Goal: Ask a question

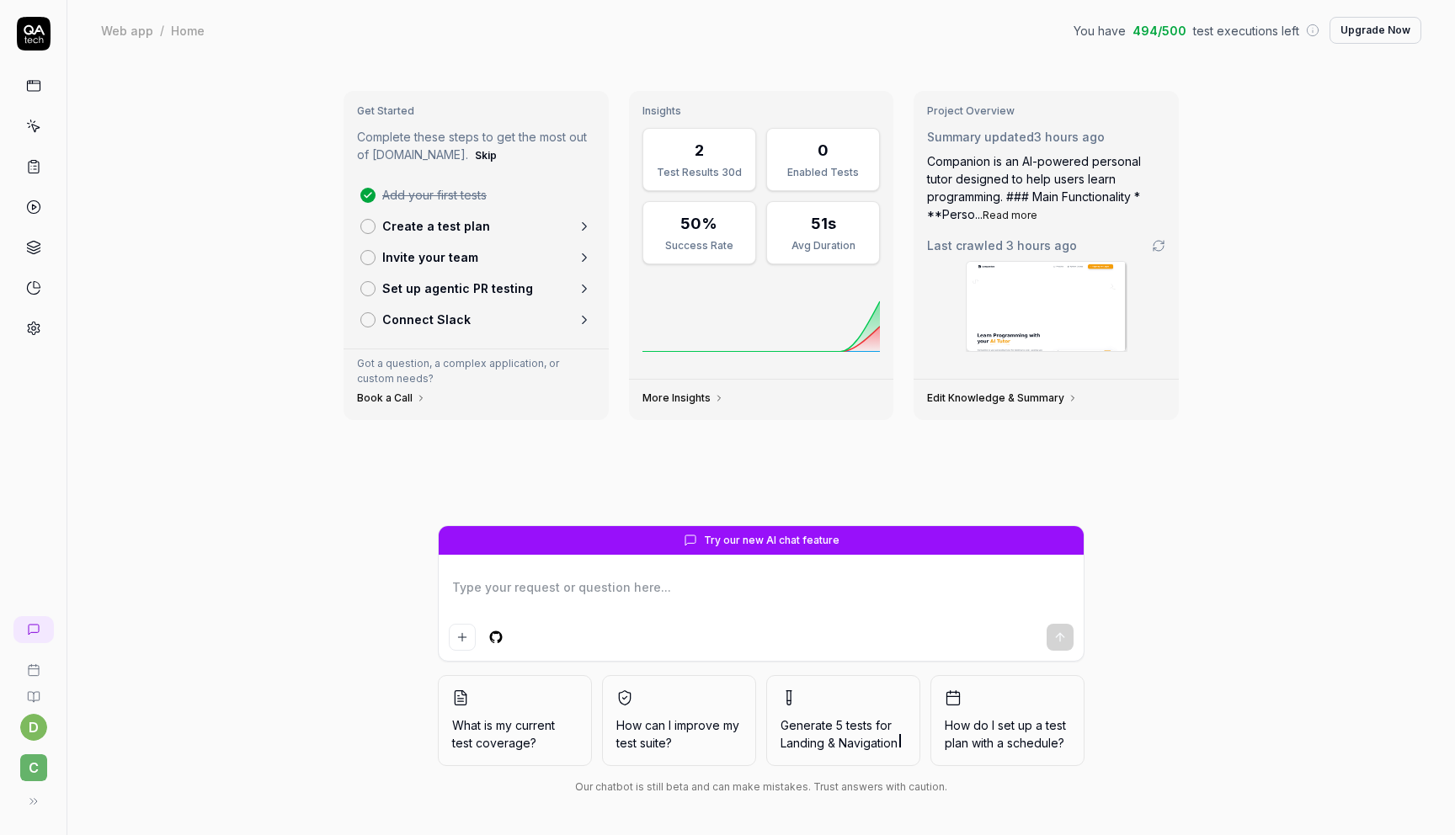
click at [21, 128] on link at bounding box center [34, 126] width 30 height 30
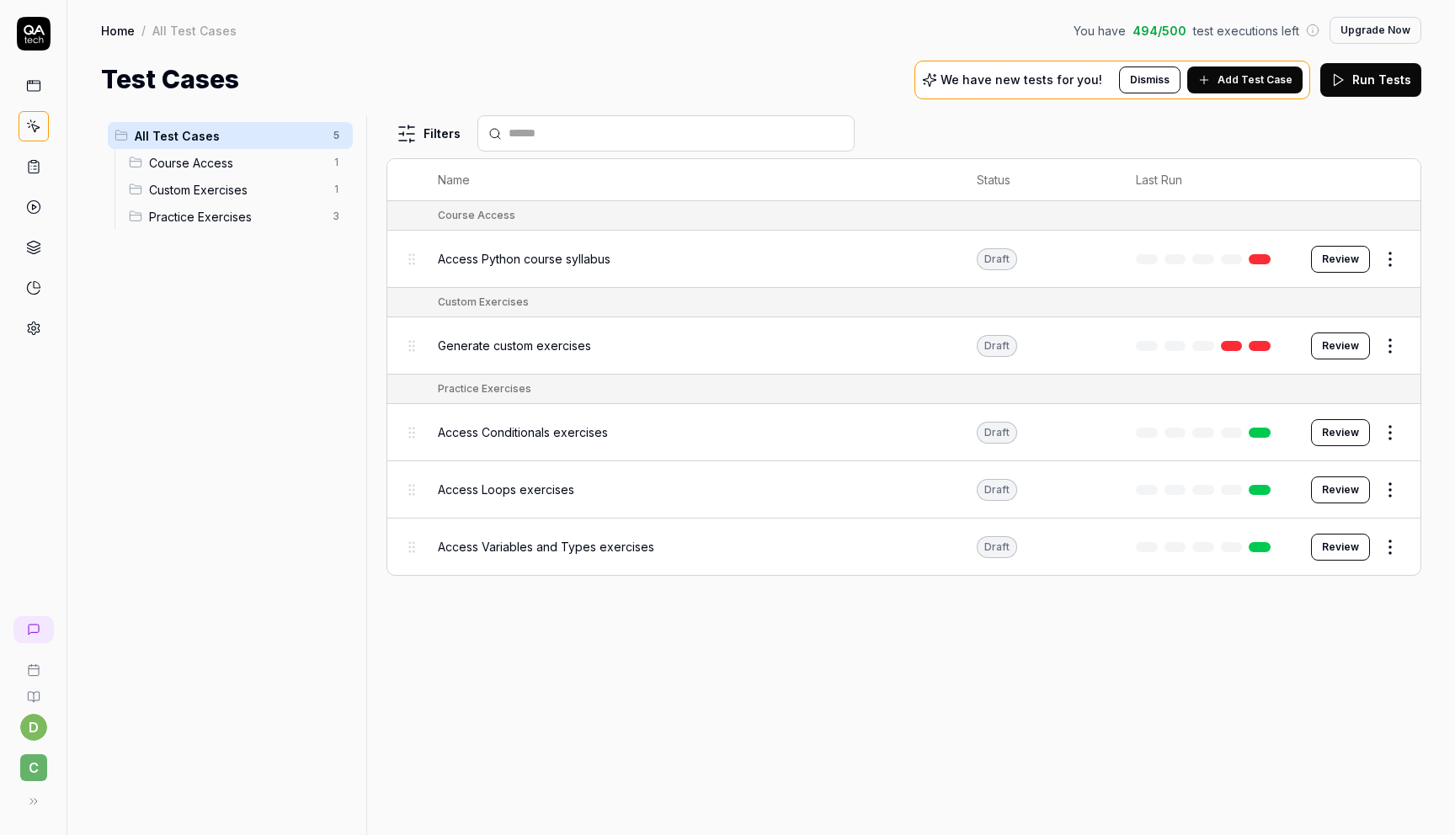
click at [43, 88] on link at bounding box center [34, 86] width 30 height 30
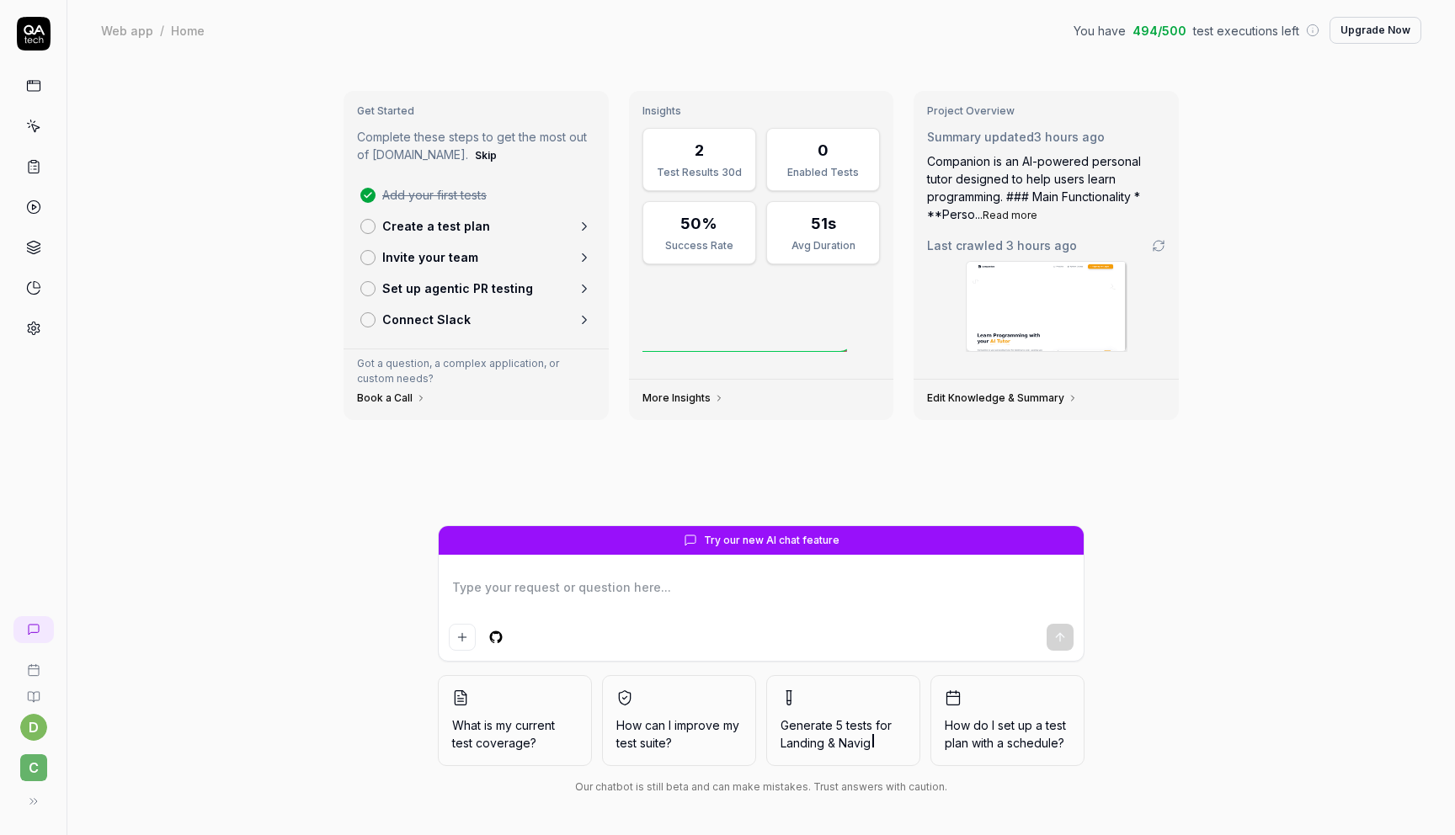
click at [45, 115] on link at bounding box center [34, 126] width 30 height 30
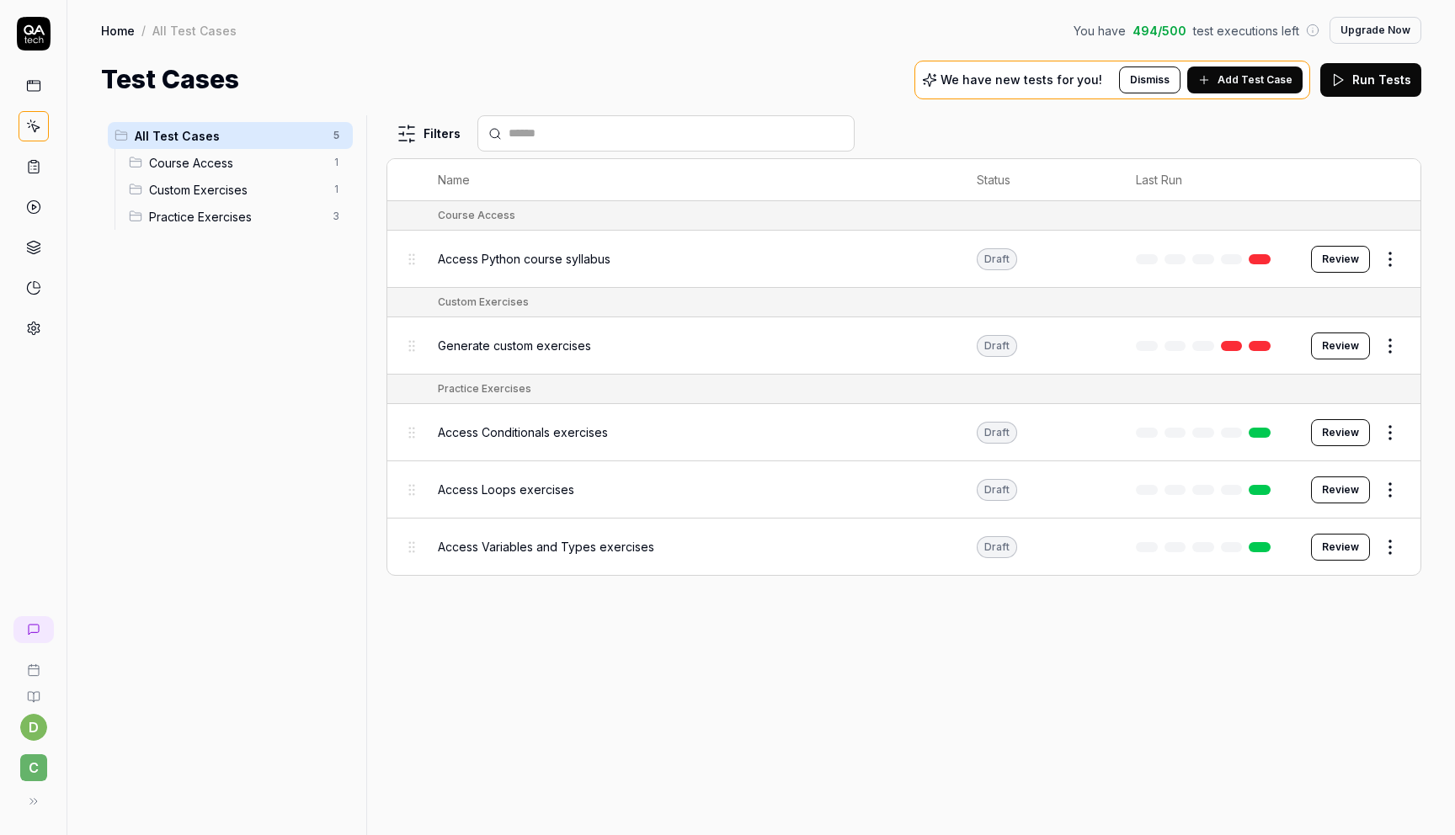
click at [1264, 79] on span "Add Test Case" at bounding box center [1255, 79] width 75 height 15
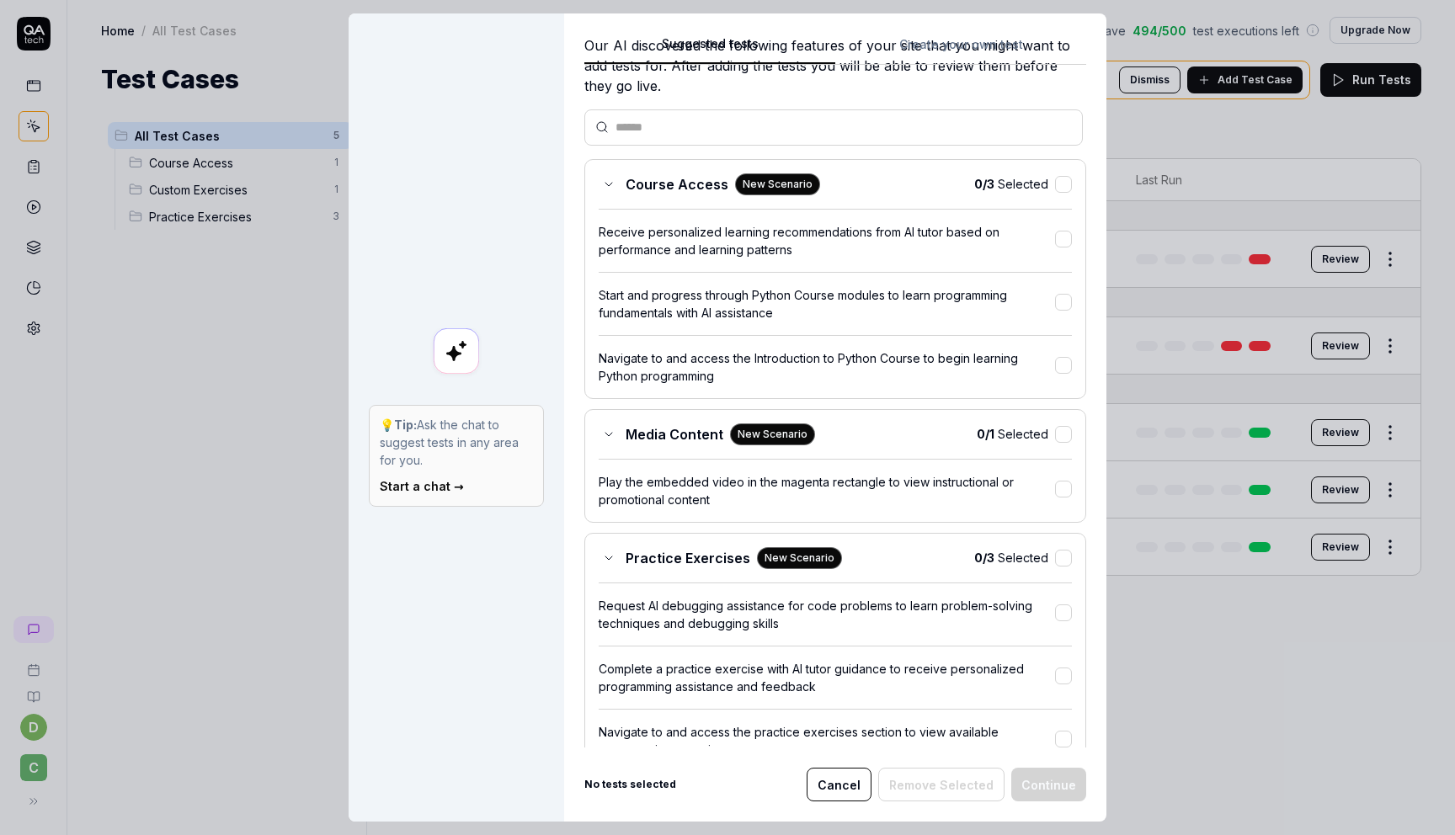
scroll to position [80, 0]
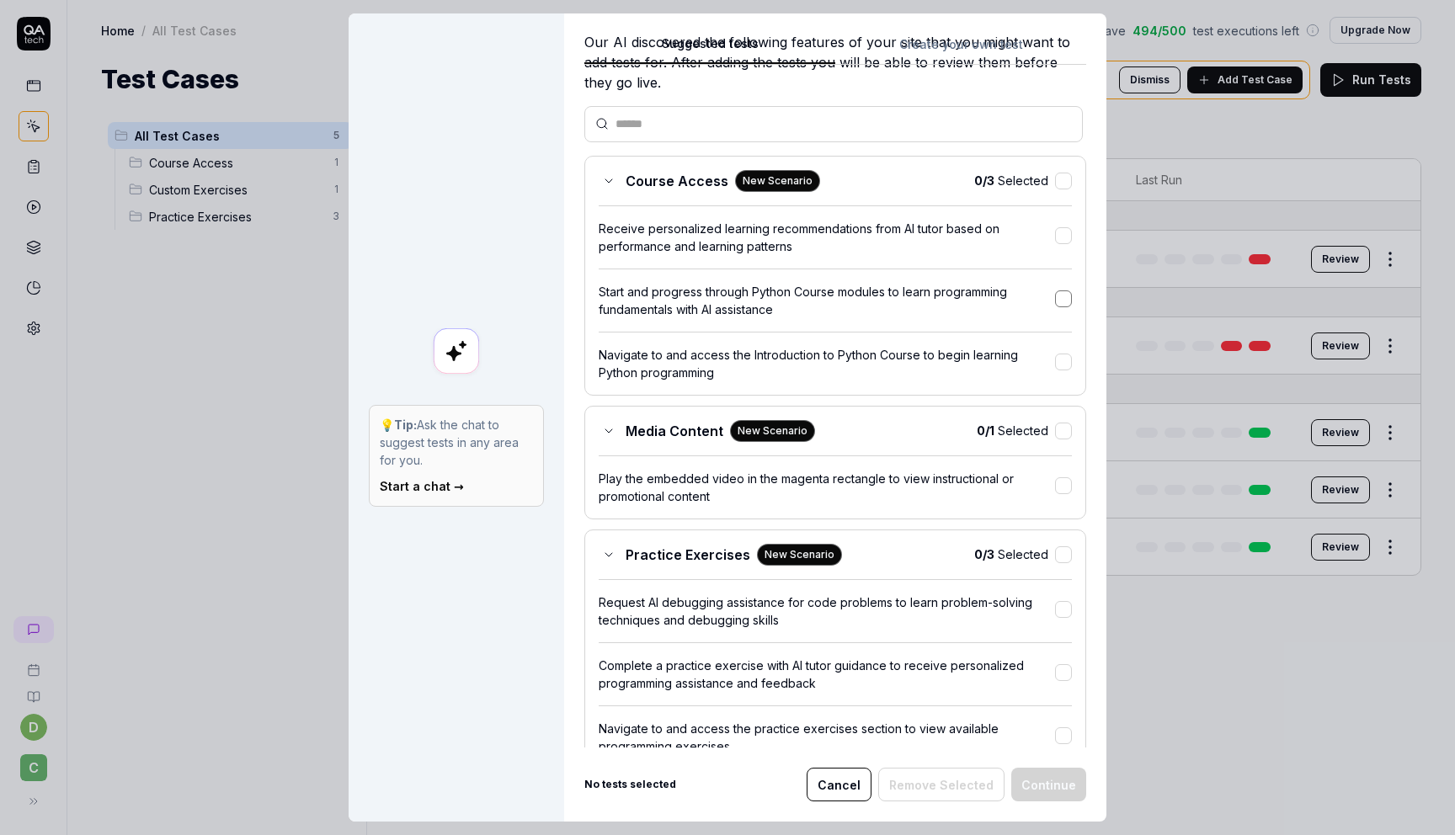
click at [1055, 294] on button "button" at bounding box center [1063, 298] width 17 height 17
click at [1034, 766] on div "Suggested tests Create your own test Select tests Our AI discovered the followi…" at bounding box center [835, 417] width 542 height 808
click at [1035, 781] on button "Continue" at bounding box center [1048, 785] width 75 height 34
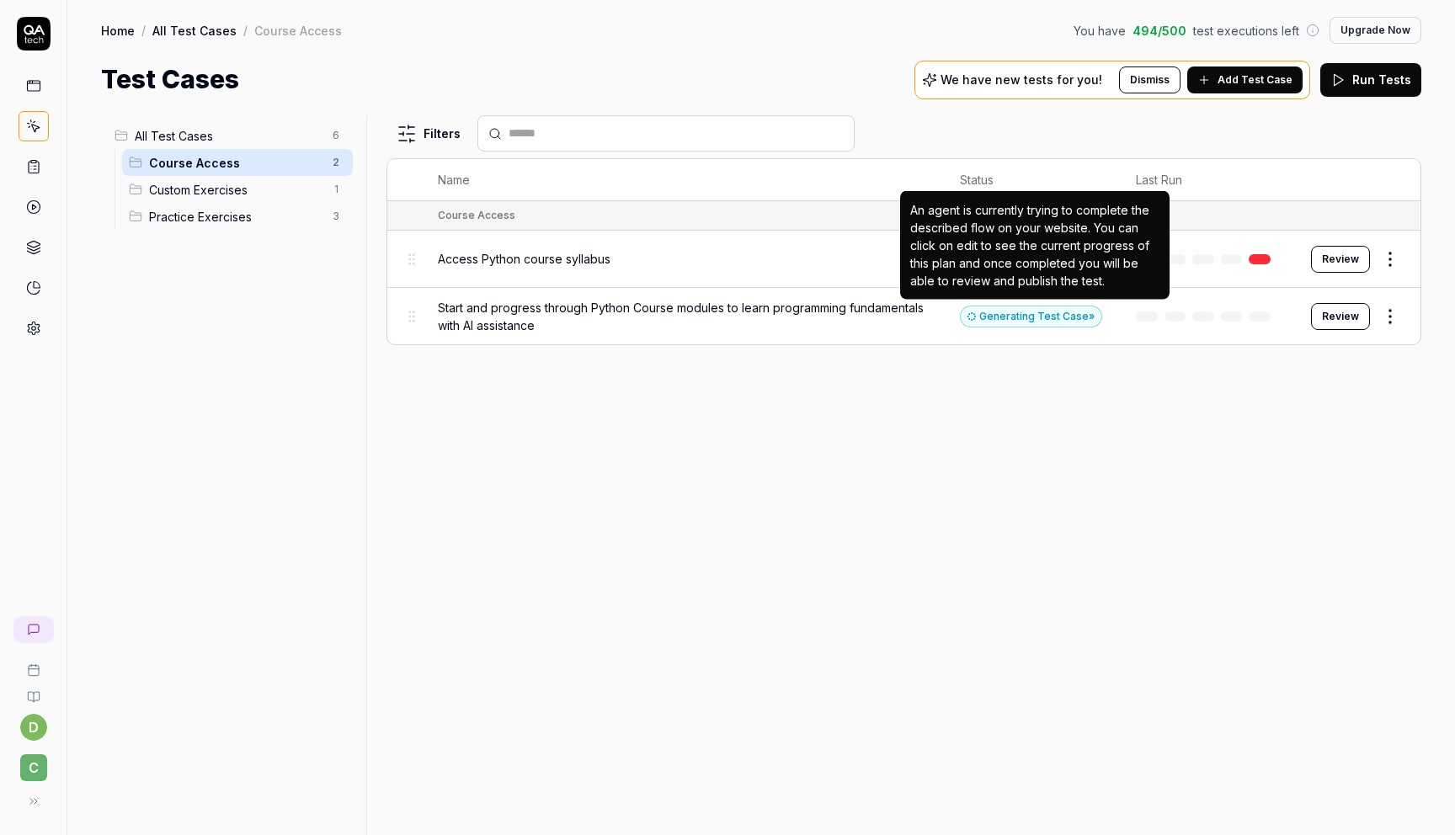
click at [1006, 313] on div "Generating Test Case »" at bounding box center [1031, 317] width 142 height 22
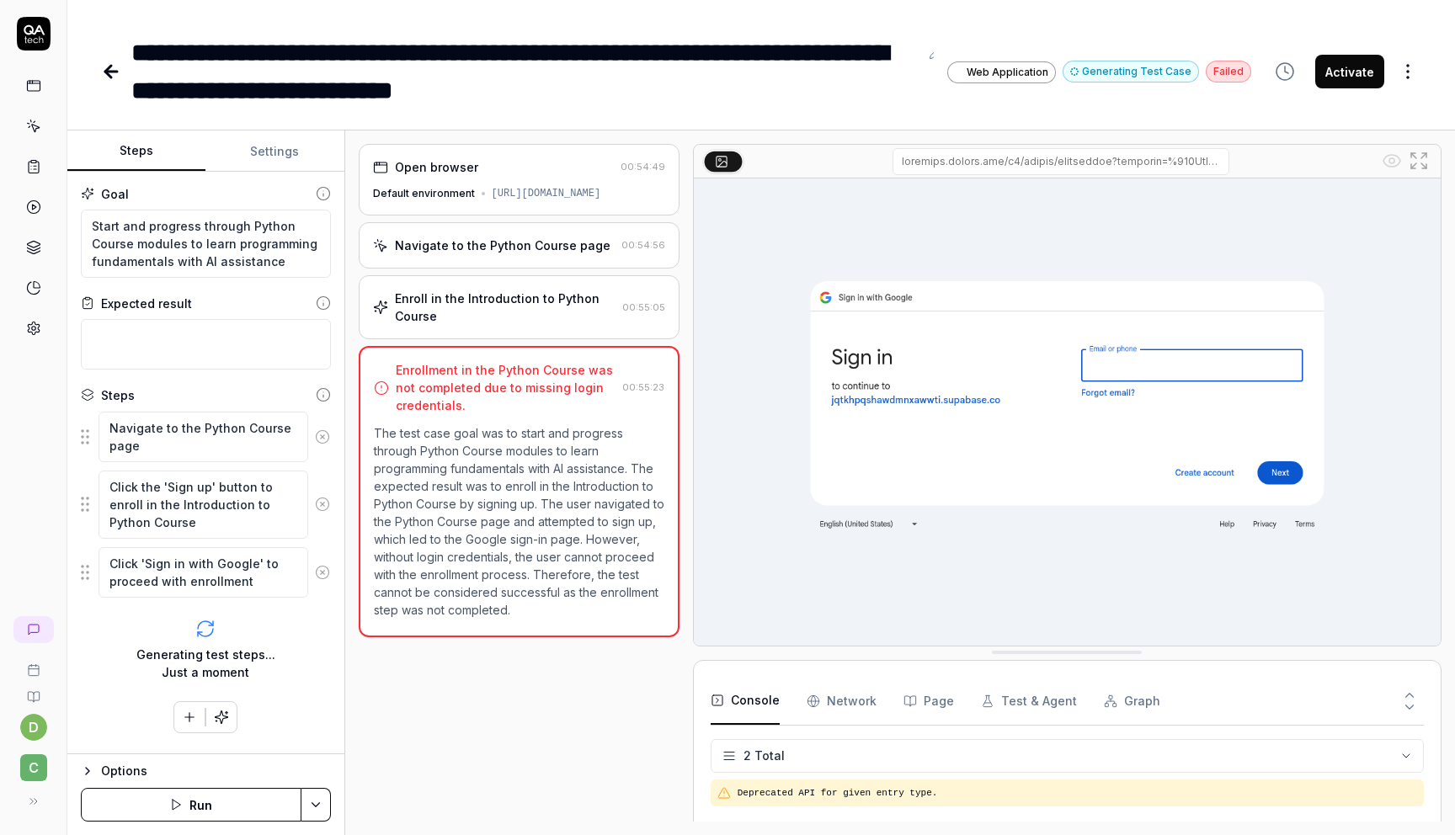
click at [34, 85] on icon at bounding box center [33, 85] width 15 height 15
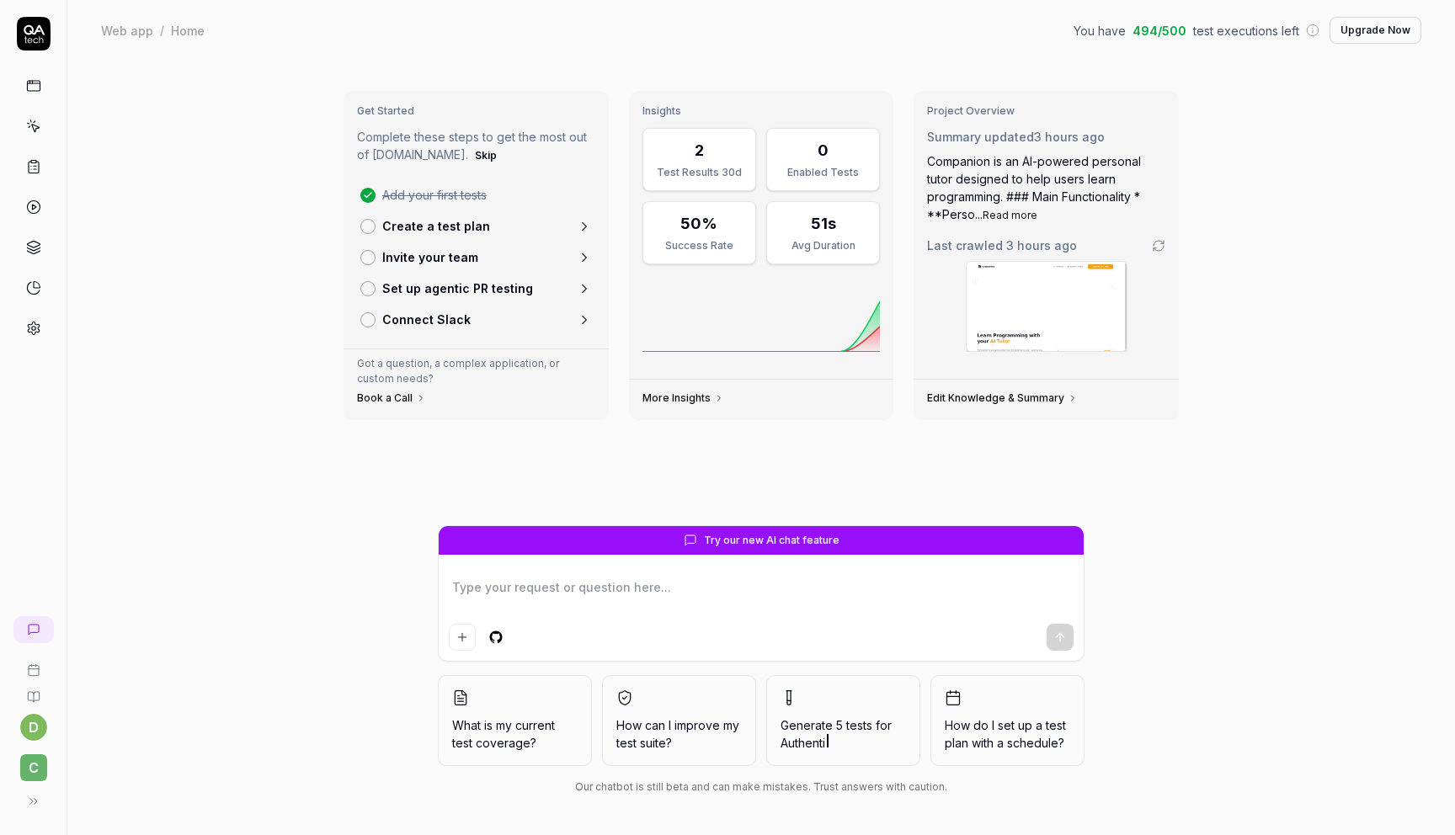
type textarea "*"
type textarea "h"
type textarea "*"
type textarea "ho"
type textarea "*"
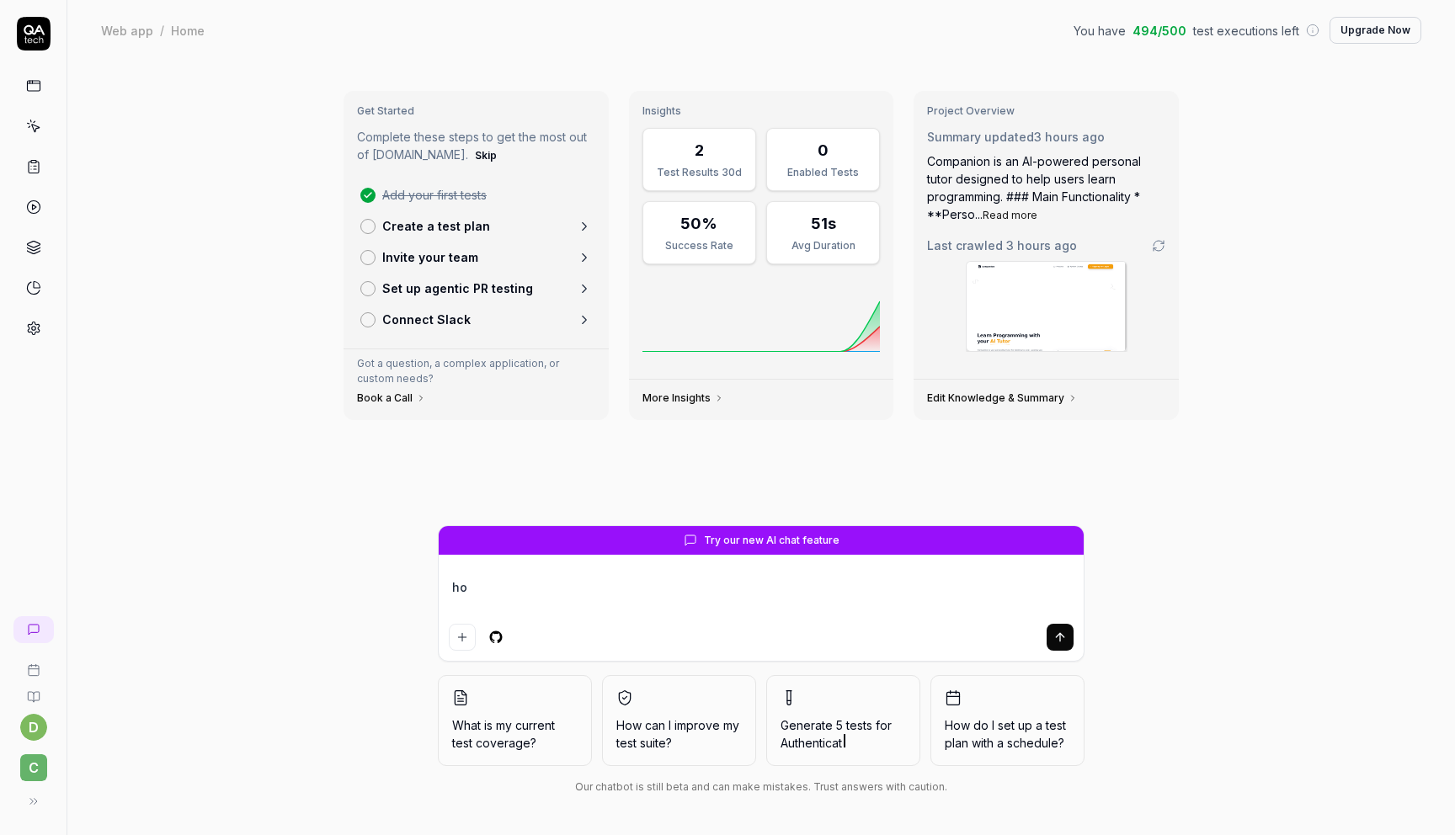
type textarea "how"
type textarea "*"
type textarea "how"
type textarea "*"
type textarea "how a"
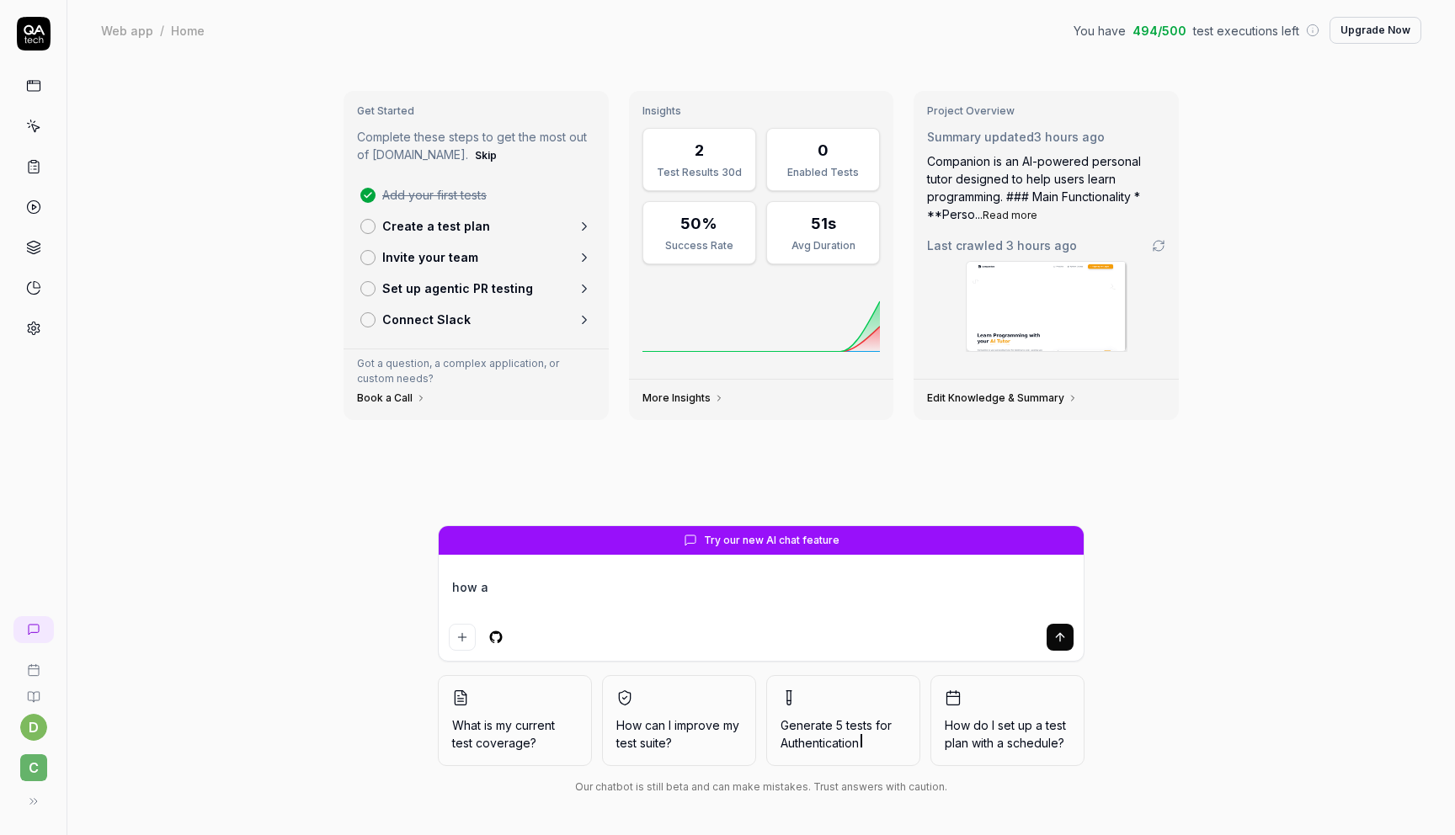
type textarea "*"
type textarea "how am"
type textarea "*"
type textarea "how am"
type textarea "*"
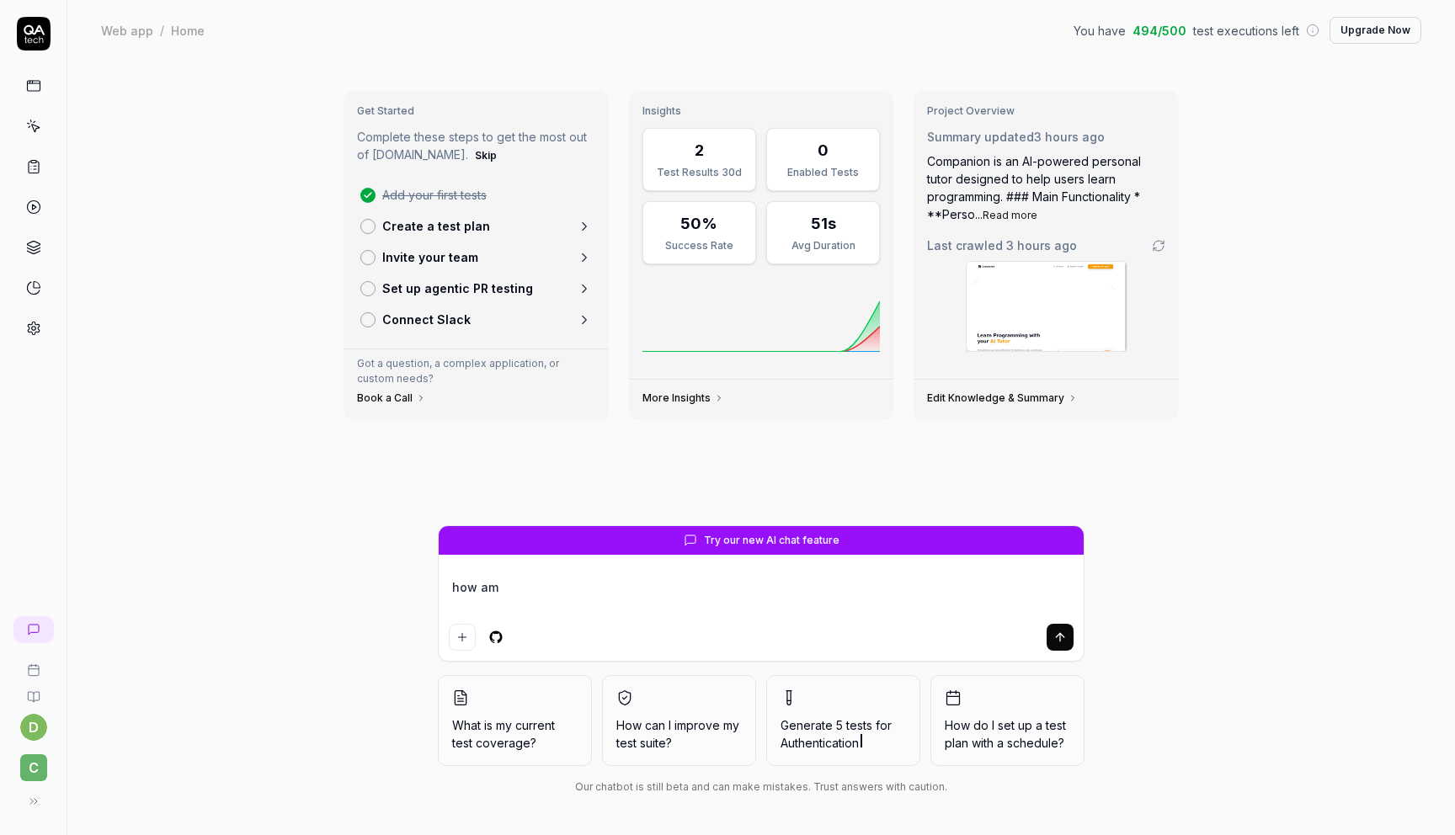
type textarea "how am i"
type textarea "*"
type textarea "how am i"
type textarea "*"
type textarea "how am i a"
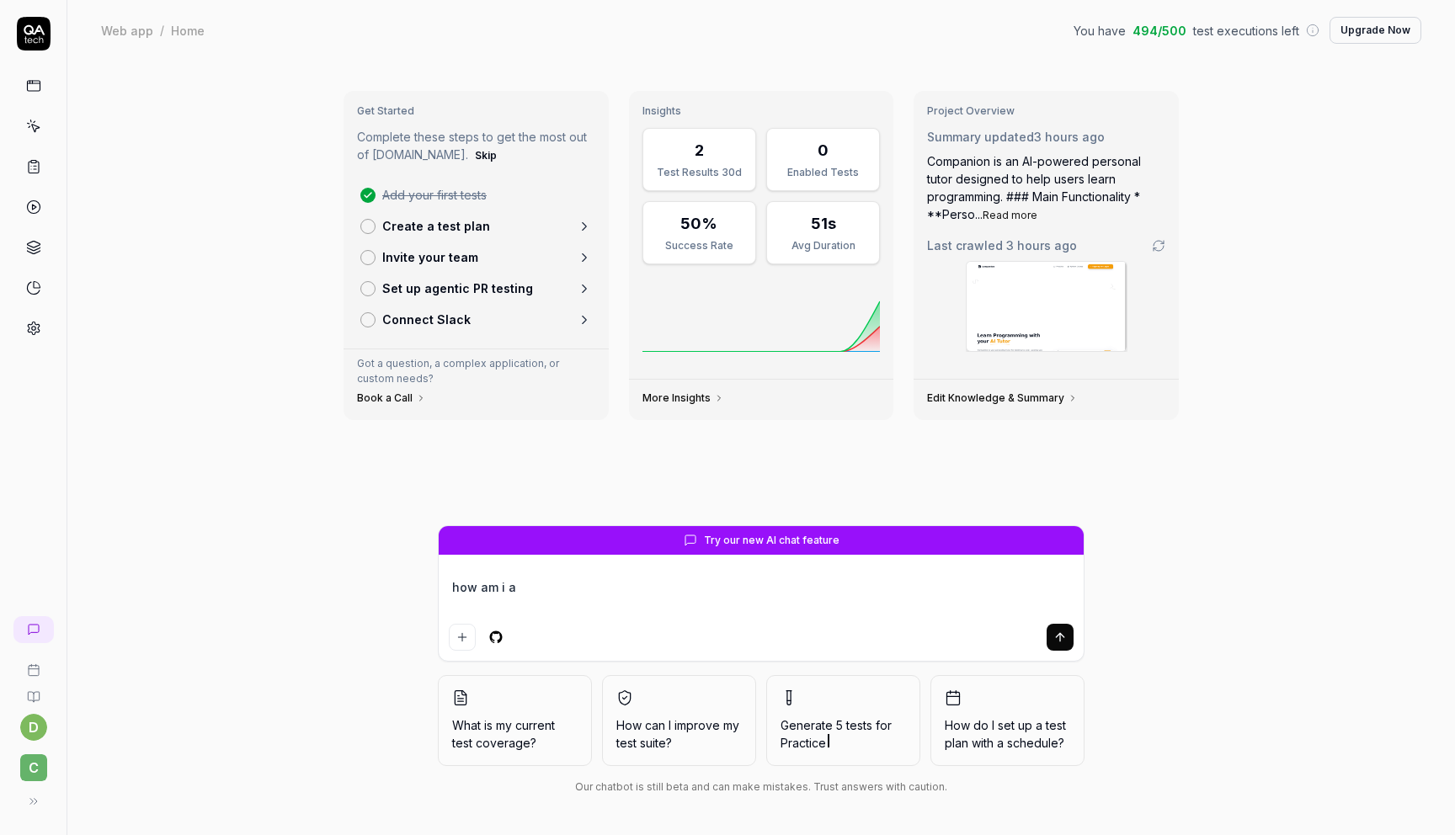
type textarea "*"
type textarea "how am i ab"
type textarea "*"
type textarea "how am i abl"
type textarea "*"
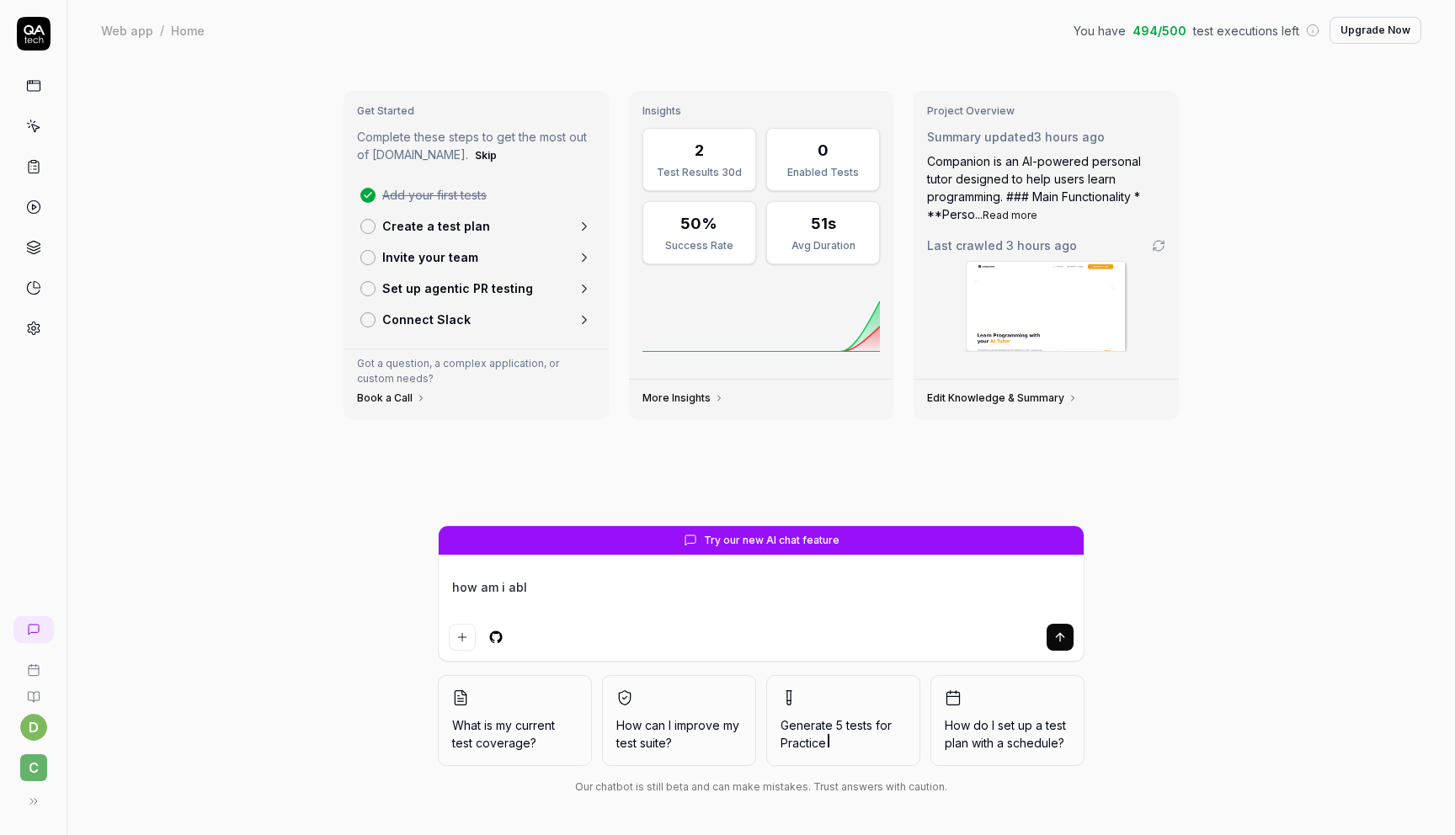
type textarea "how am i able"
type textarea "*"
type textarea "how am i able"
type textarea "*"
type textarea "how am i able t"
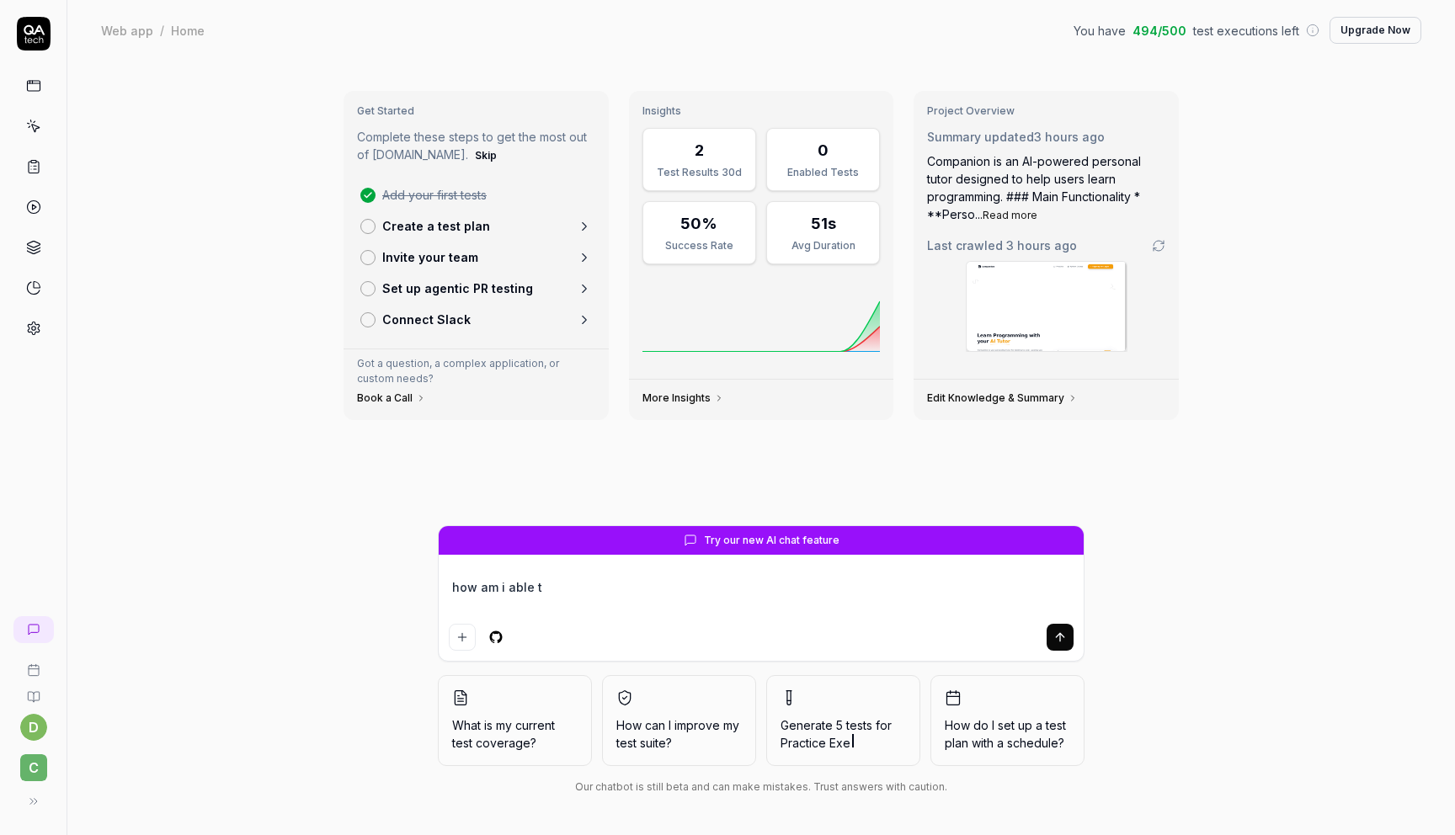
type textarea "*"
type textarea "how am i able to"
type textarea "*"
type textarea "how am i able to"
type textarea "*"
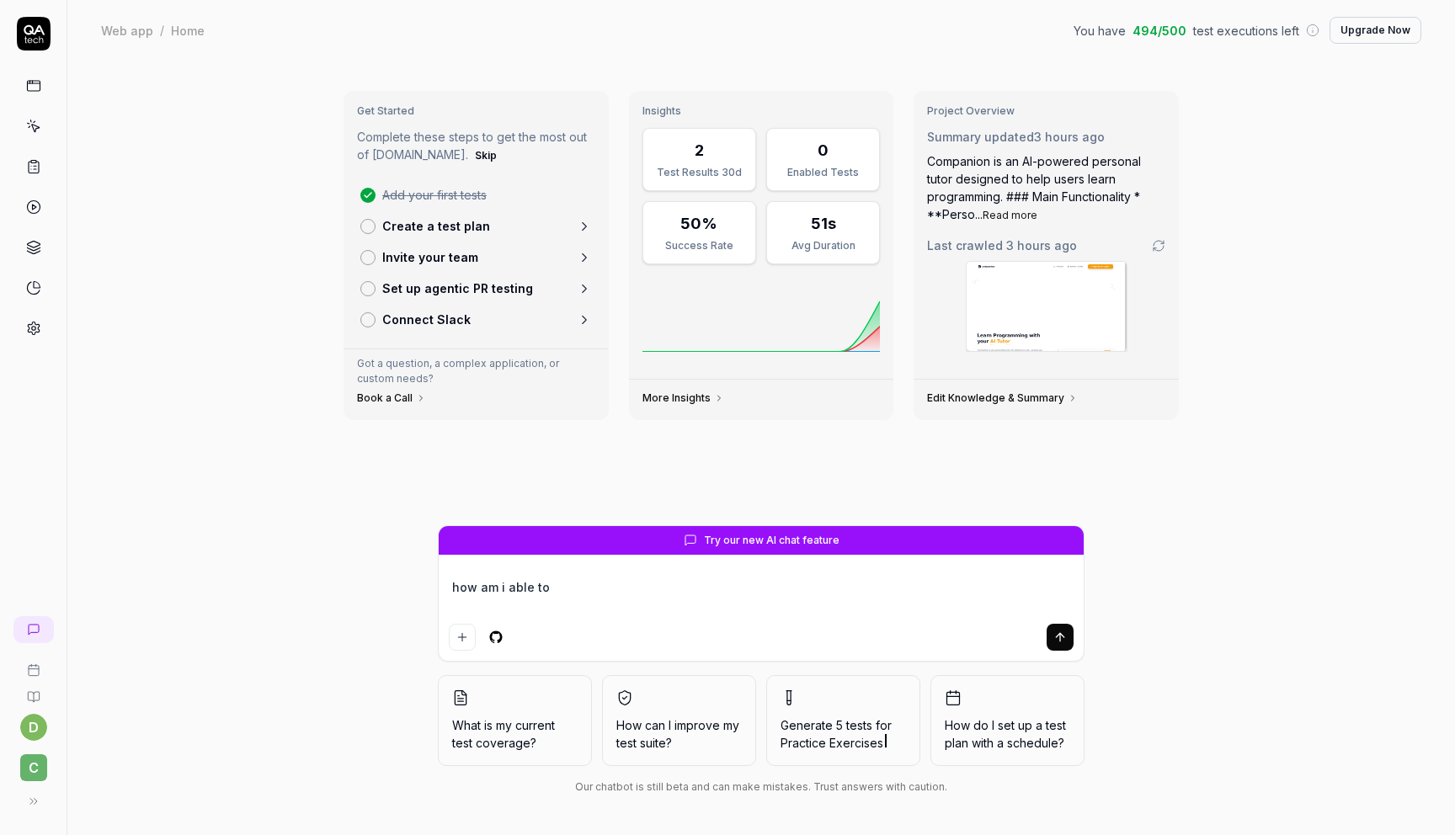
type textarea "how am i able to a"
type textarea "*"
type textarea "how am i able to au"
type textarea "*"
type textarea "how am i able to auth"
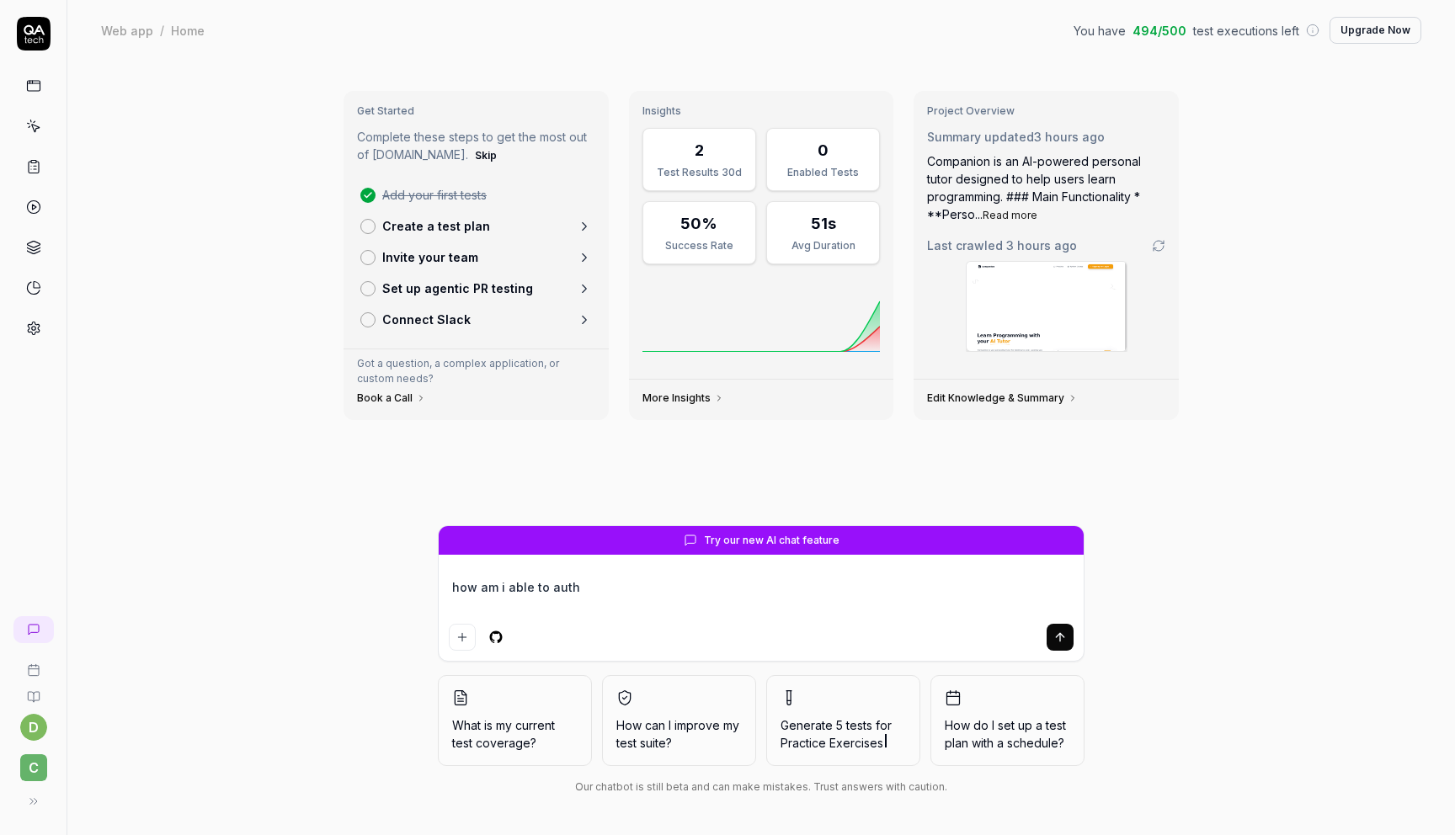
type textarea "*"
type textarea "how am i able to authe"
type textarea "*"
type textarea "how am i able to authen"
type textarea "*"
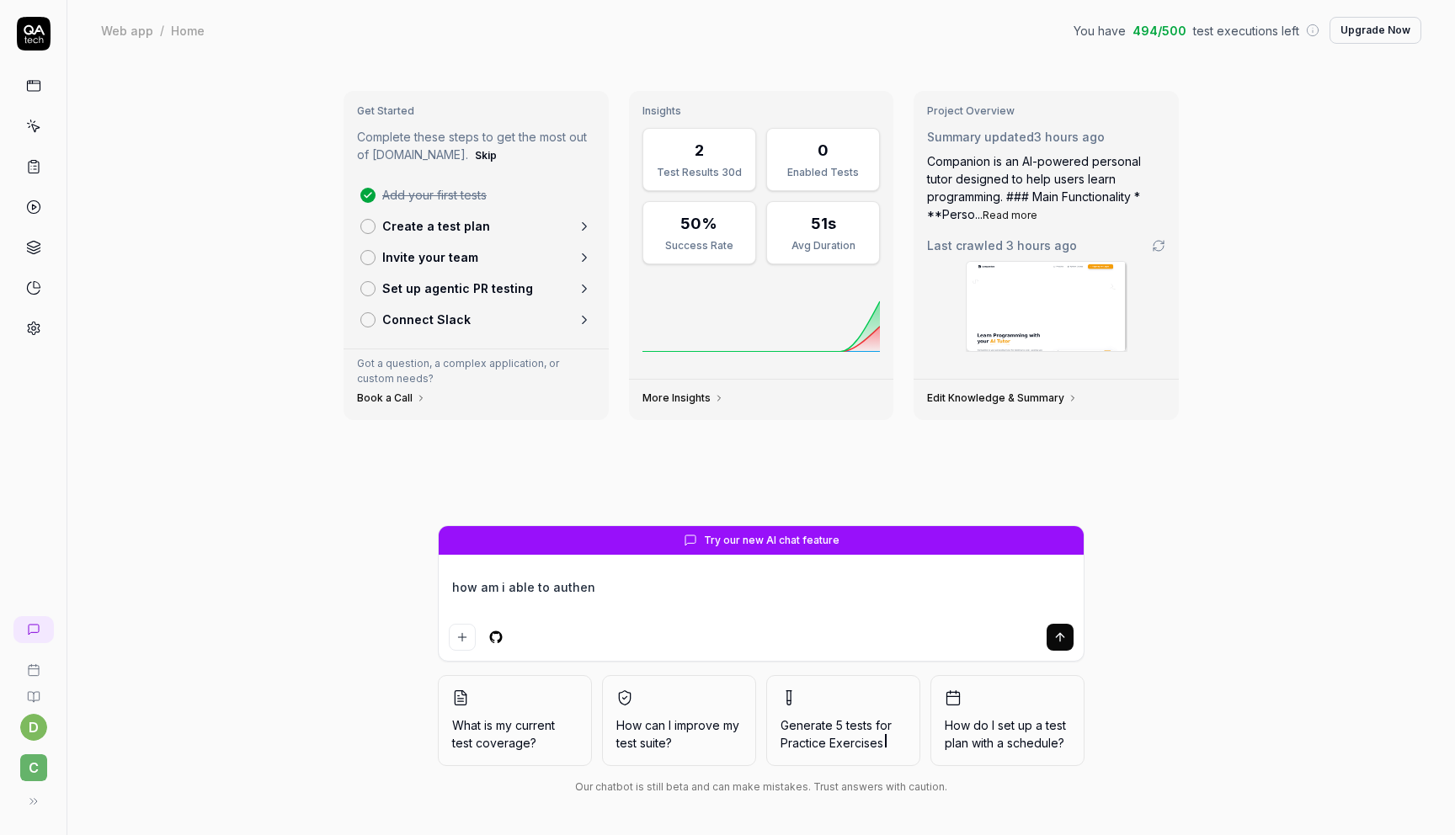
type textarea "how am i able to authent"
type textarea "*"
type textarea "how am i able to authenti"
type textarea "*"
type textarea "how am i able to authentic"
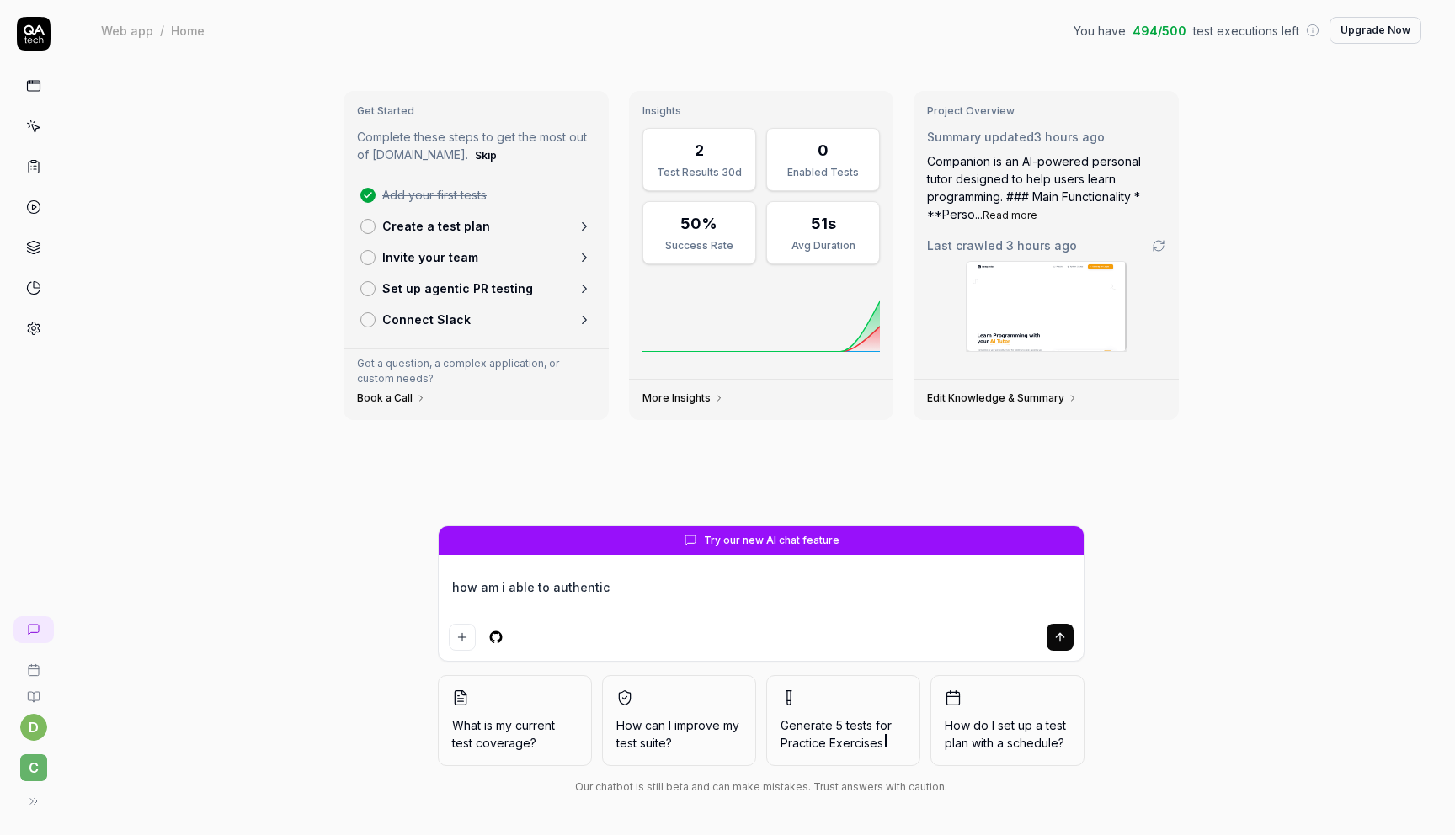
type textarea "*"
type textarea "how am i able to authentica"
type textarea "*"
type textarea "how am i able to authenticat"
type textarea "*"
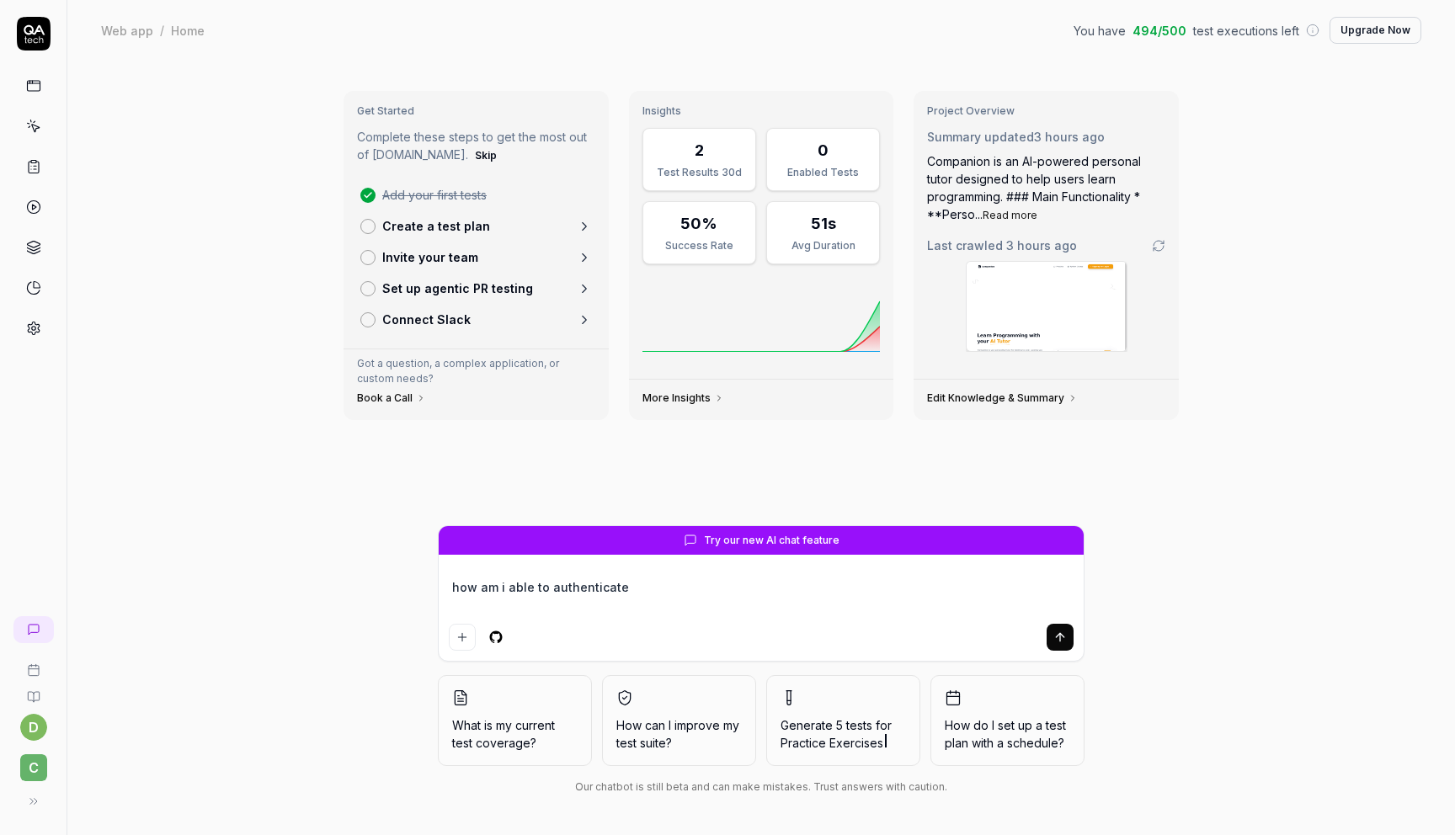
type textarea "how am i able to authenticate"
type textarea "*"
type textarea "how am i able to authenticate y"
type textarea "*"
type textarea "how am i able to authenticate"
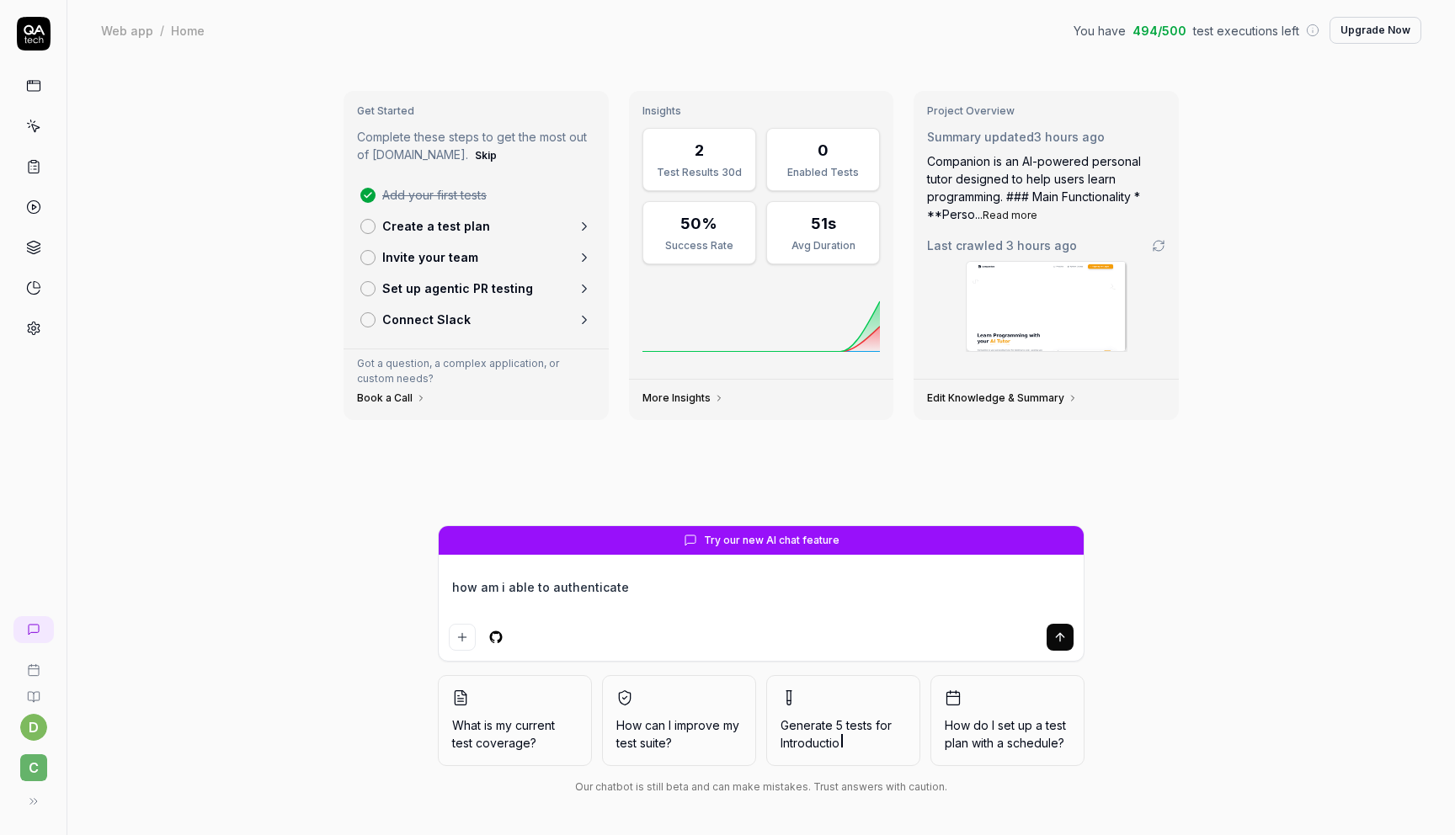
type textarea "*"
type textarea "how am i able to authenticate t"
type textarea "*"
type textarea "how am i able to authenticate to"
type textarea "*"
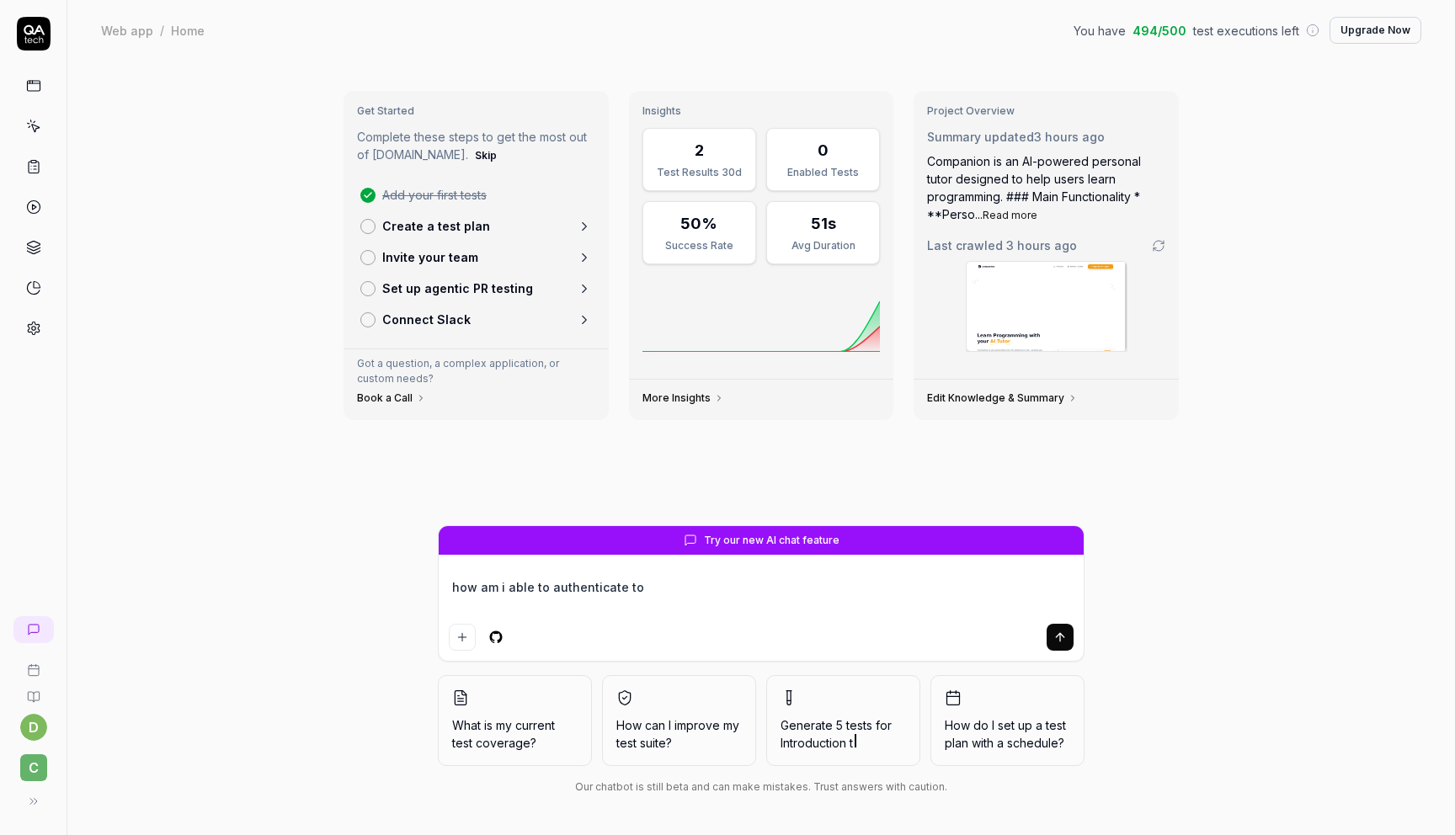
type textarea "how am i able to authenticate to"
type textarea "*"
type textarea "how am i able to authenticate to e"
type textarea "*"
type textarea "how am i able to authenticate to en"
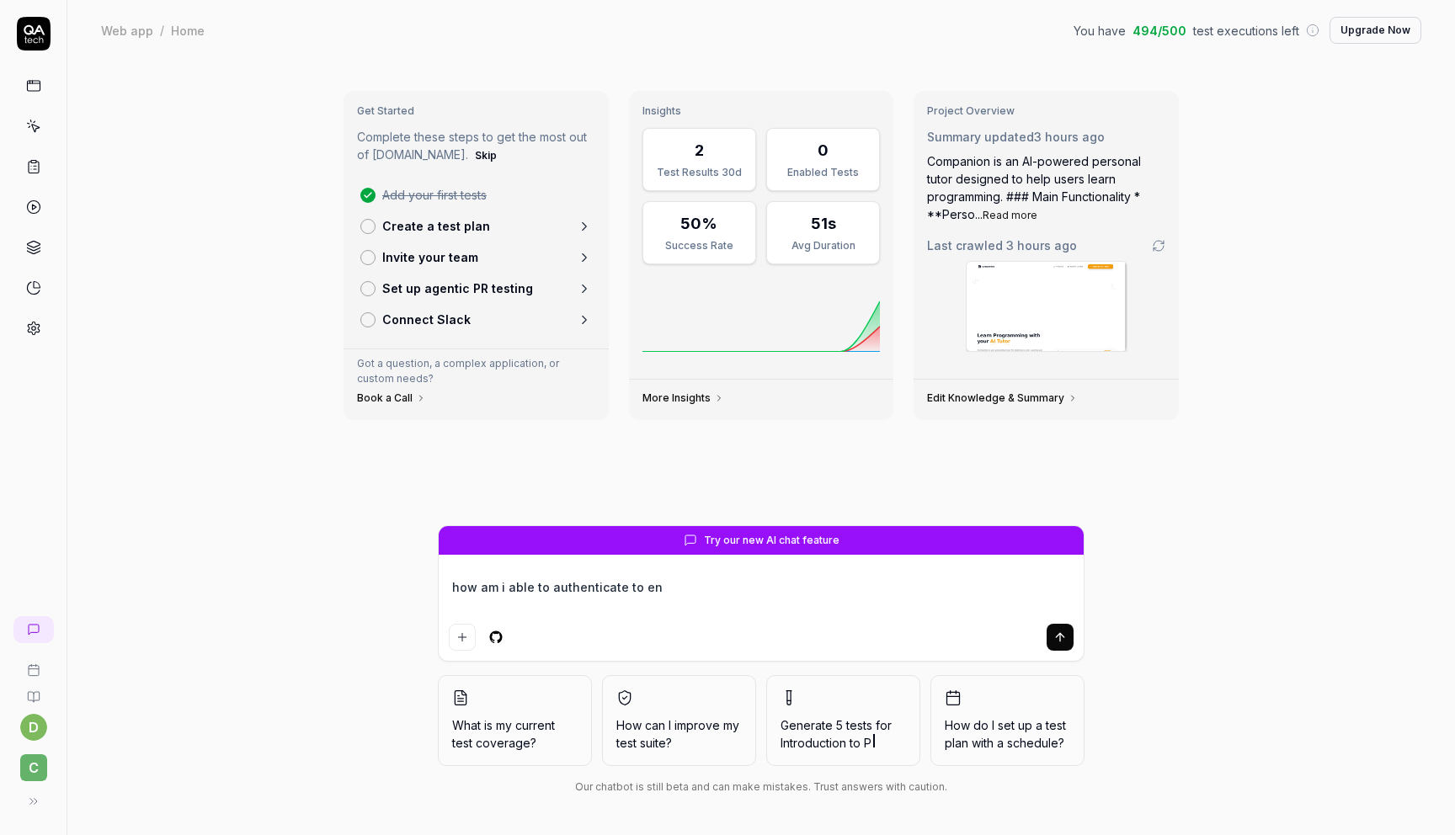
type textarea "*"
type textarea "how am i able to authenticate to ena"
type textarea "*"
type textarea "how am i able to authenticate to enal"
type textarea "*"
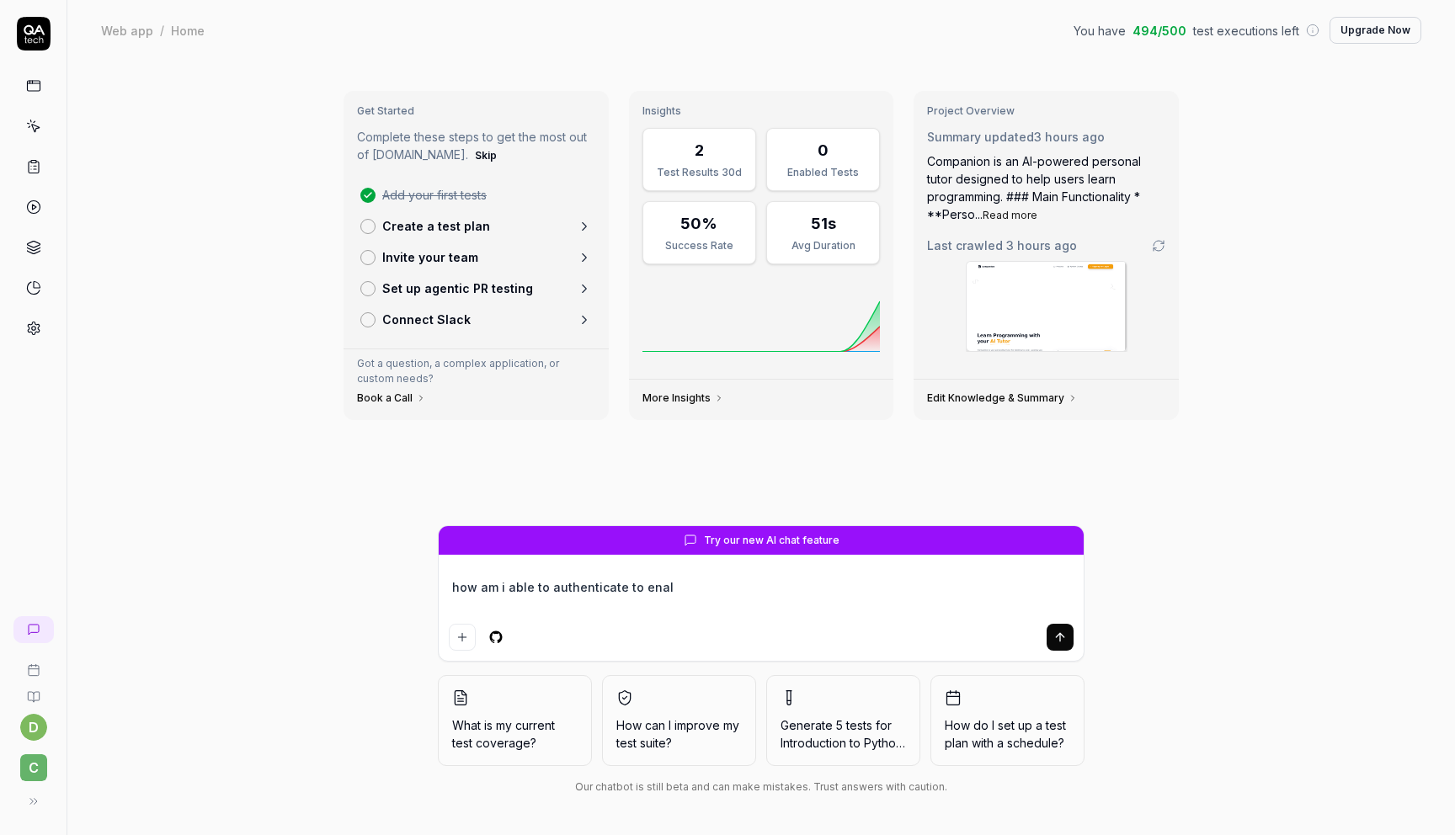
type textarea "how am i able to authenticate to ena"
type textarea "*"
type textarea "how am i able to authenticate to enabl"
type textarea "*"
type textarea "how am i able to authenticate to enable"
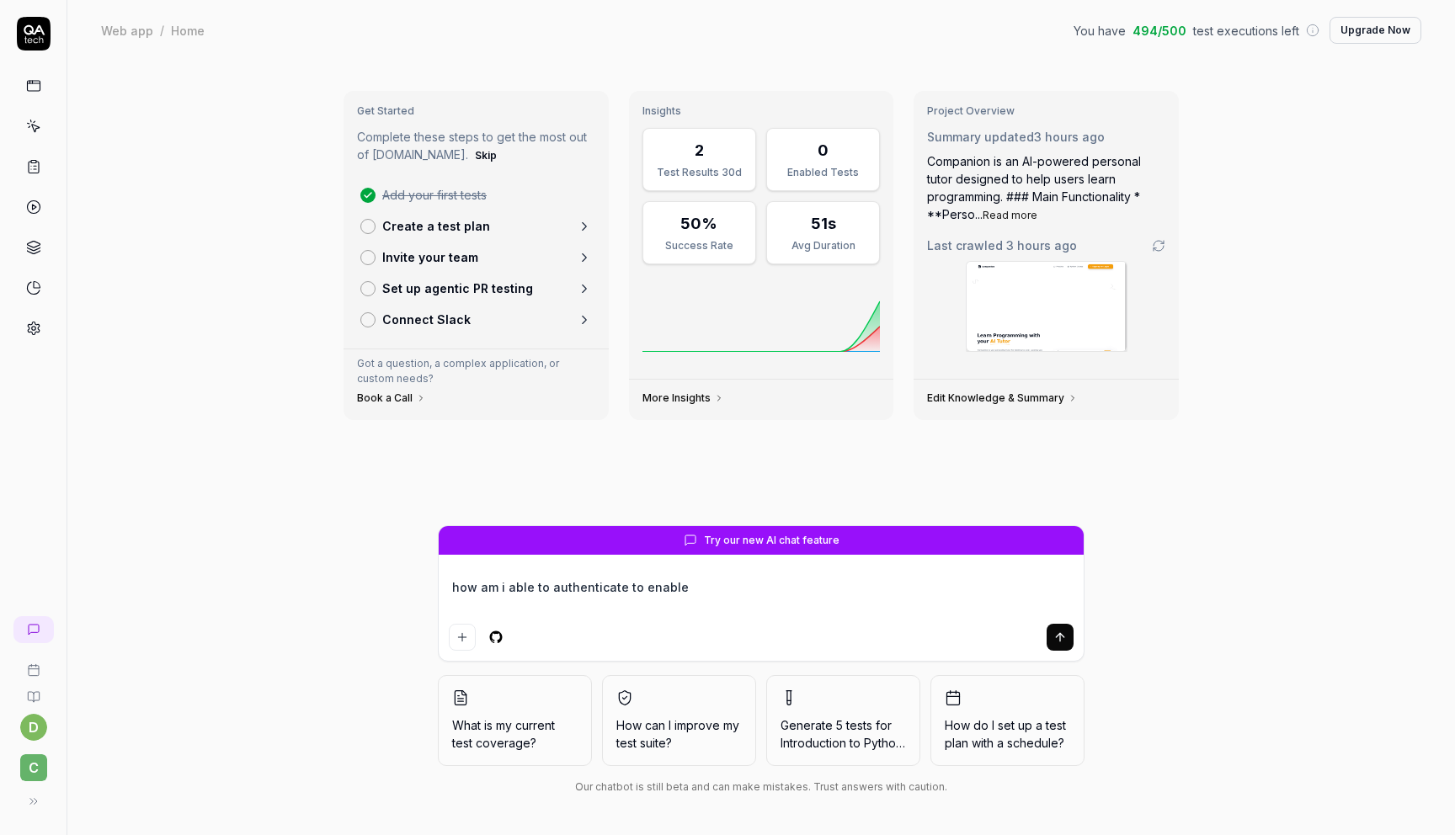
type textarea "*"
type textarea "how am i able to authenticate to enable"
type textarea "*"
type textarea "how am i able to authenticate to enable t"
type textarea "*"
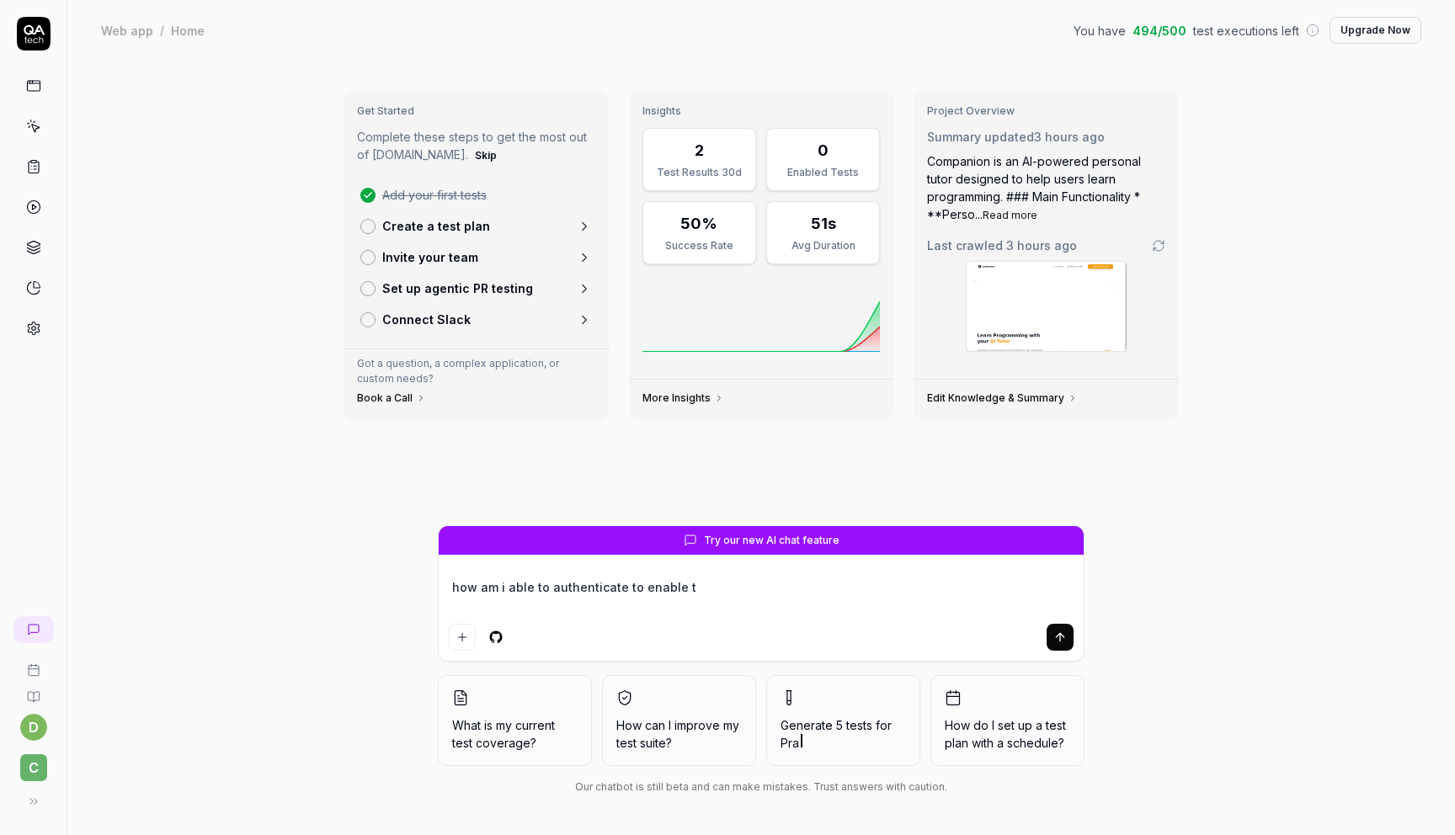
type textarea "c"
type textarea "*"
type textarea "ca"
type textarea "*"
type textarea "can"
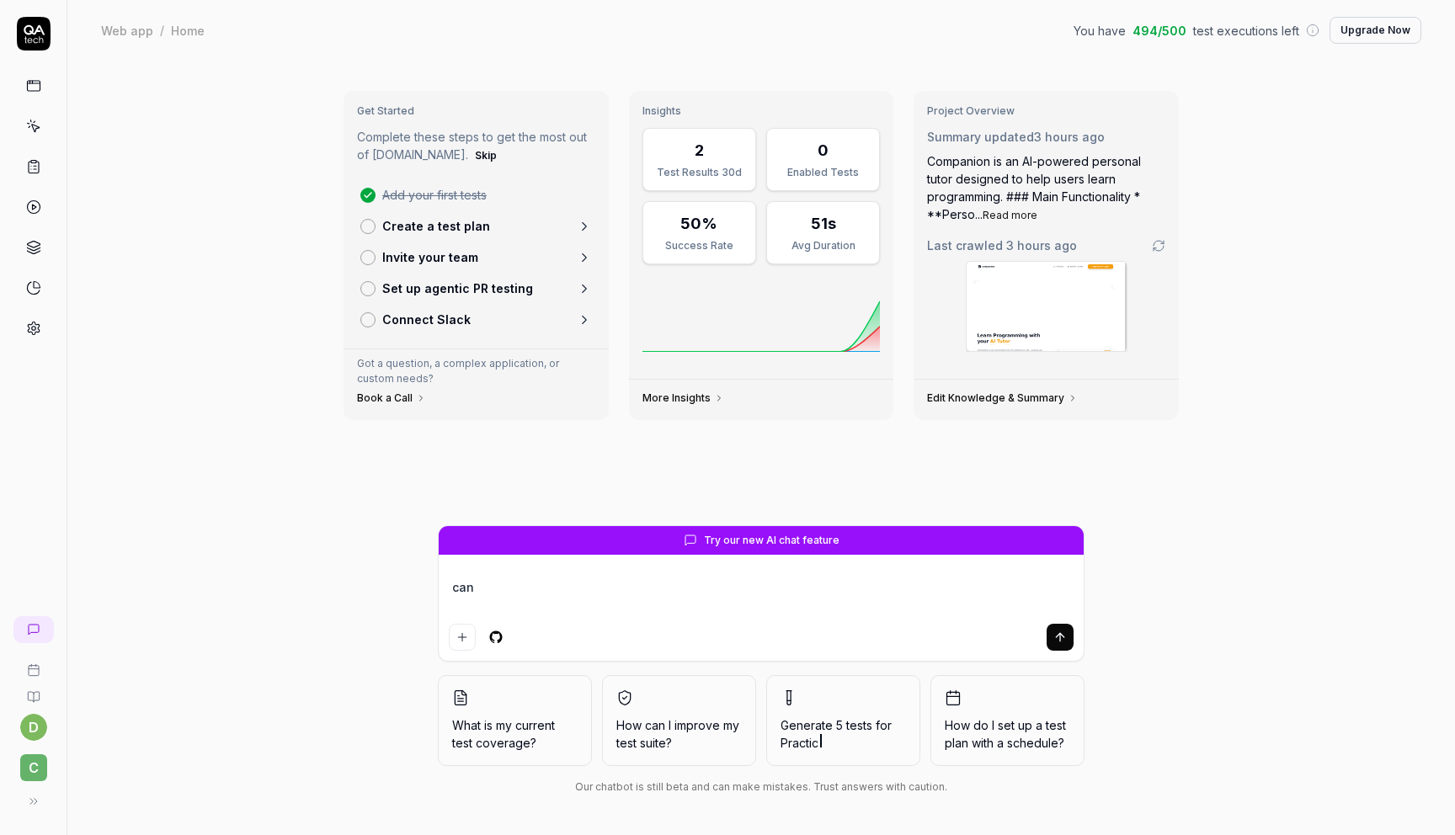
type textarea "*"
type textarea "can"
type textarea "*"
type textarea "can y"
type textarea "*"
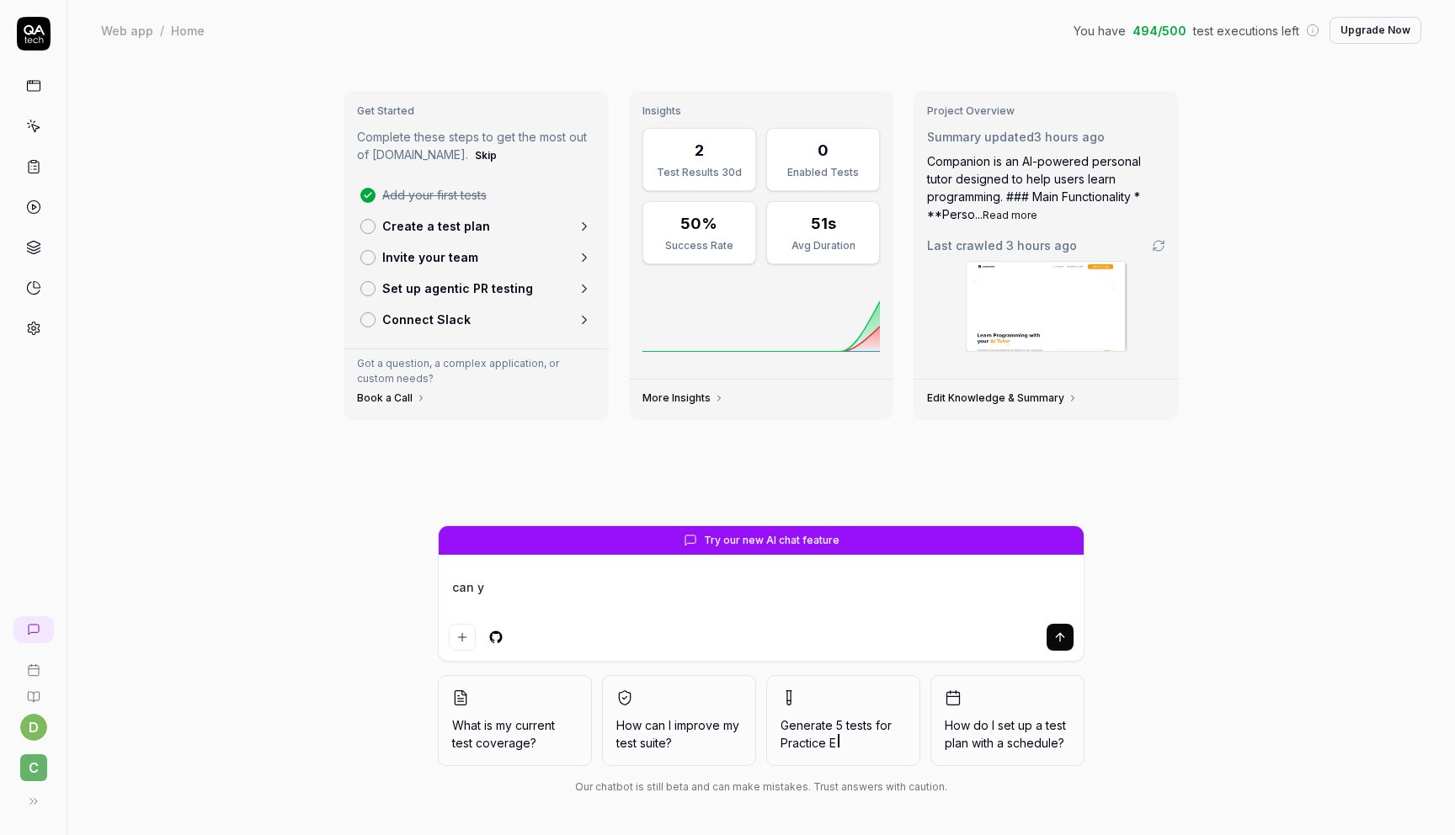
type textarea "can yi"
type textarea "*"
type textarea "can y"
type textarea "*"
type textarea "can yo"
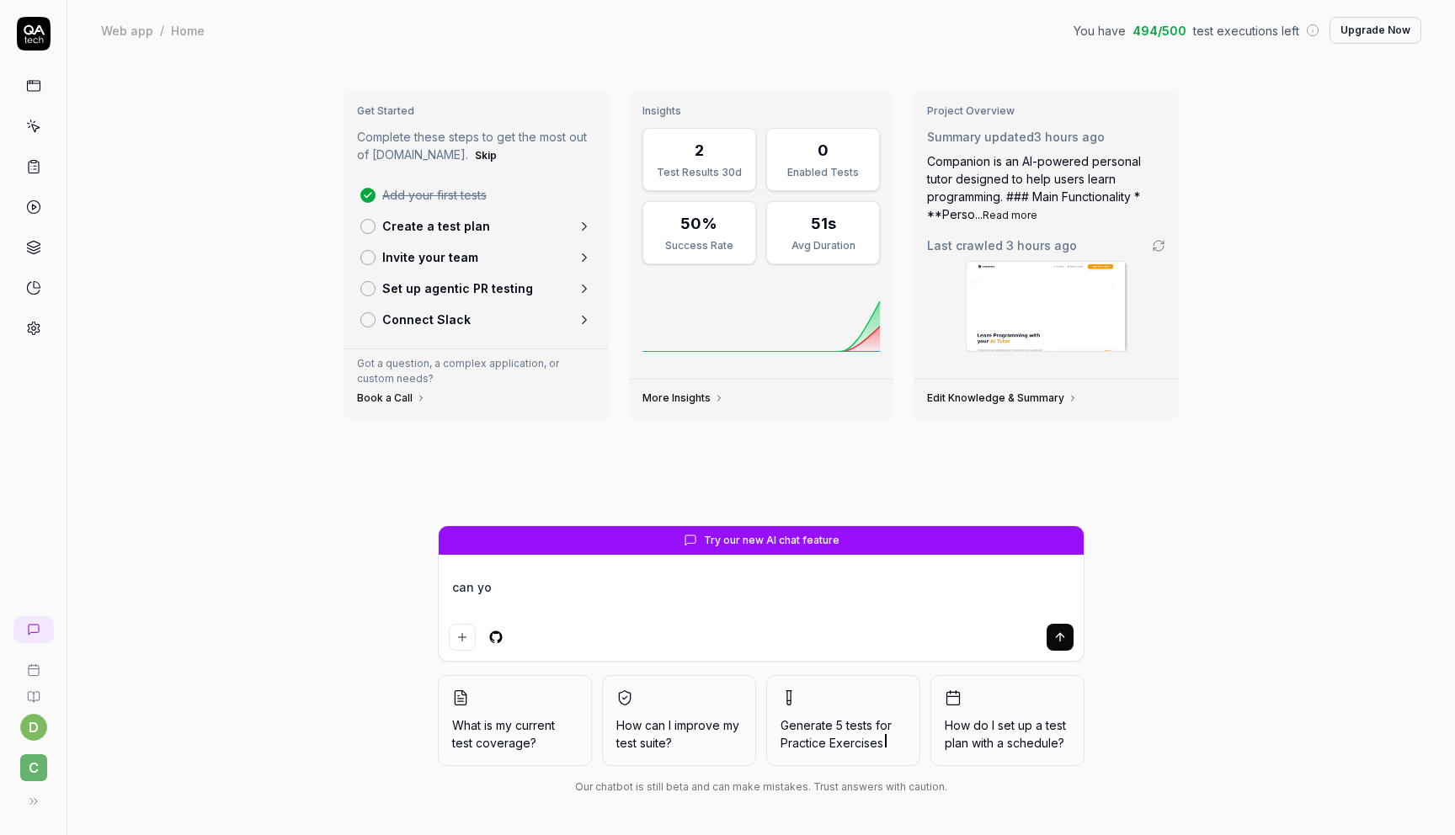
type textarea "*"
type textarea "can you"
type textarea "*"
type textarea "can you"
type textarea "*"
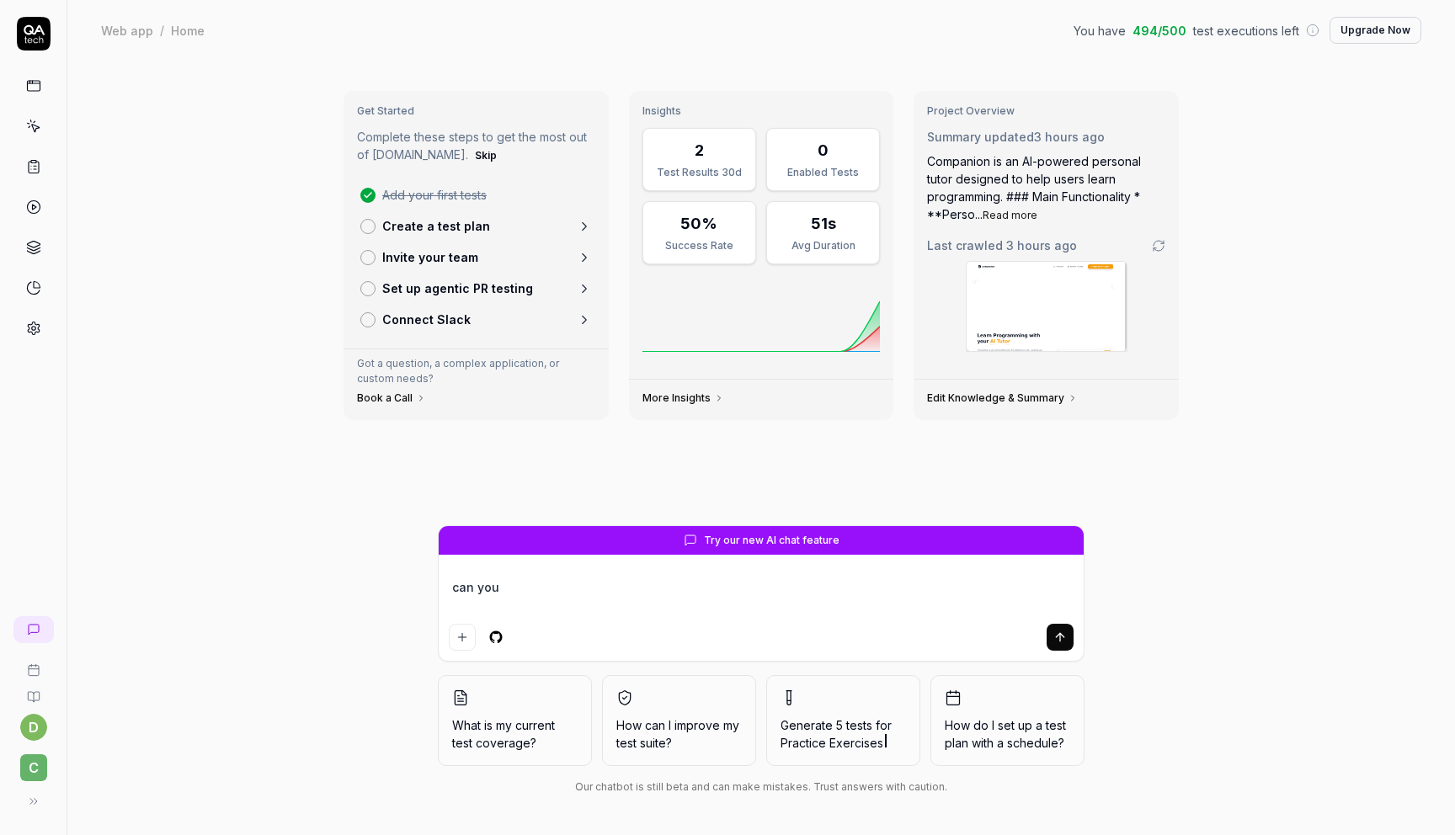
type textarea "can you g"
type textarea "*"
type textarea "can you ge"
type textarea "*"
type textarea "can you gen"
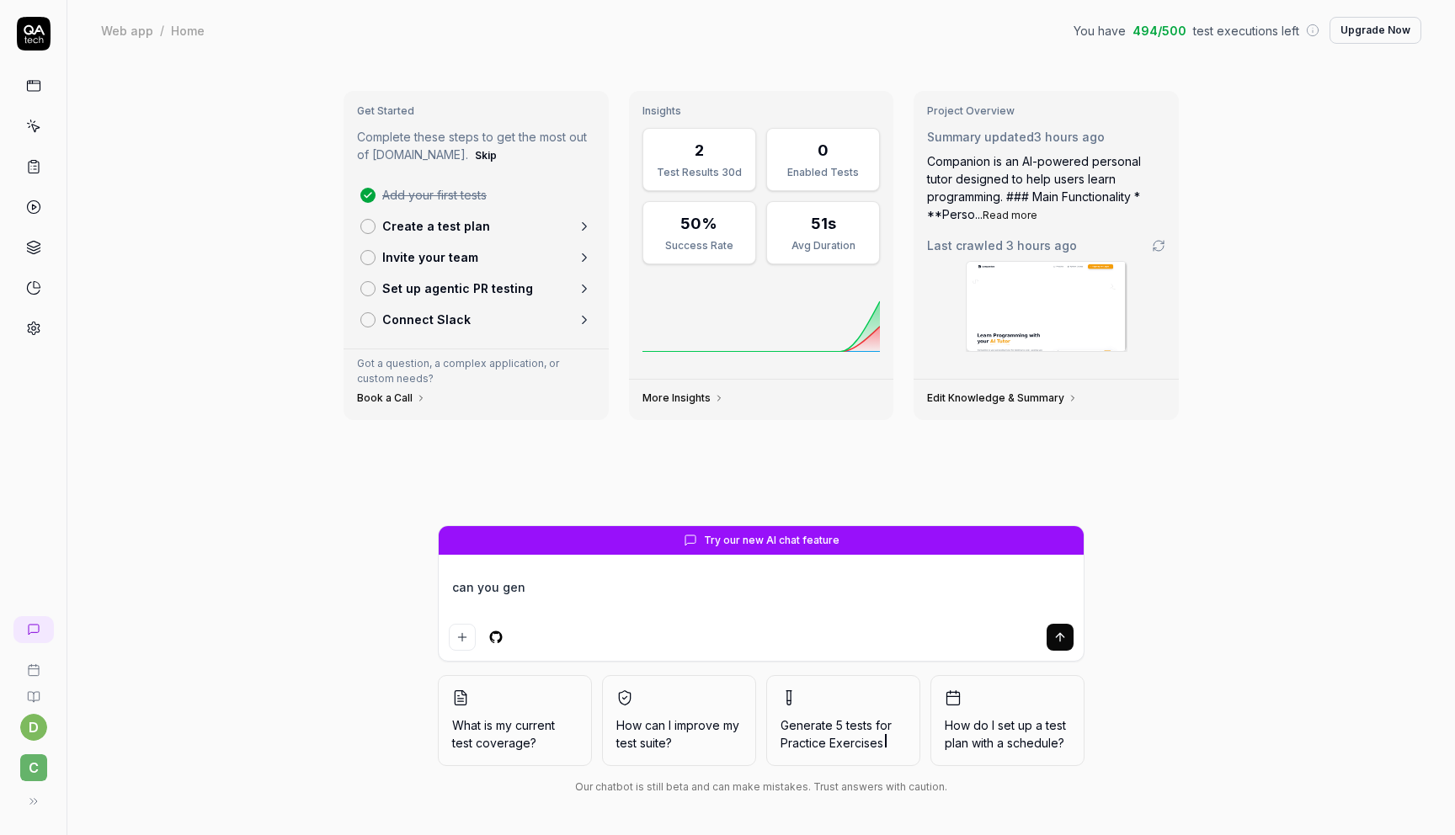
type textarea "*"
type textarea "can you gene"
type textarea "*"
type textarea "can you gener"
type textarea "*"
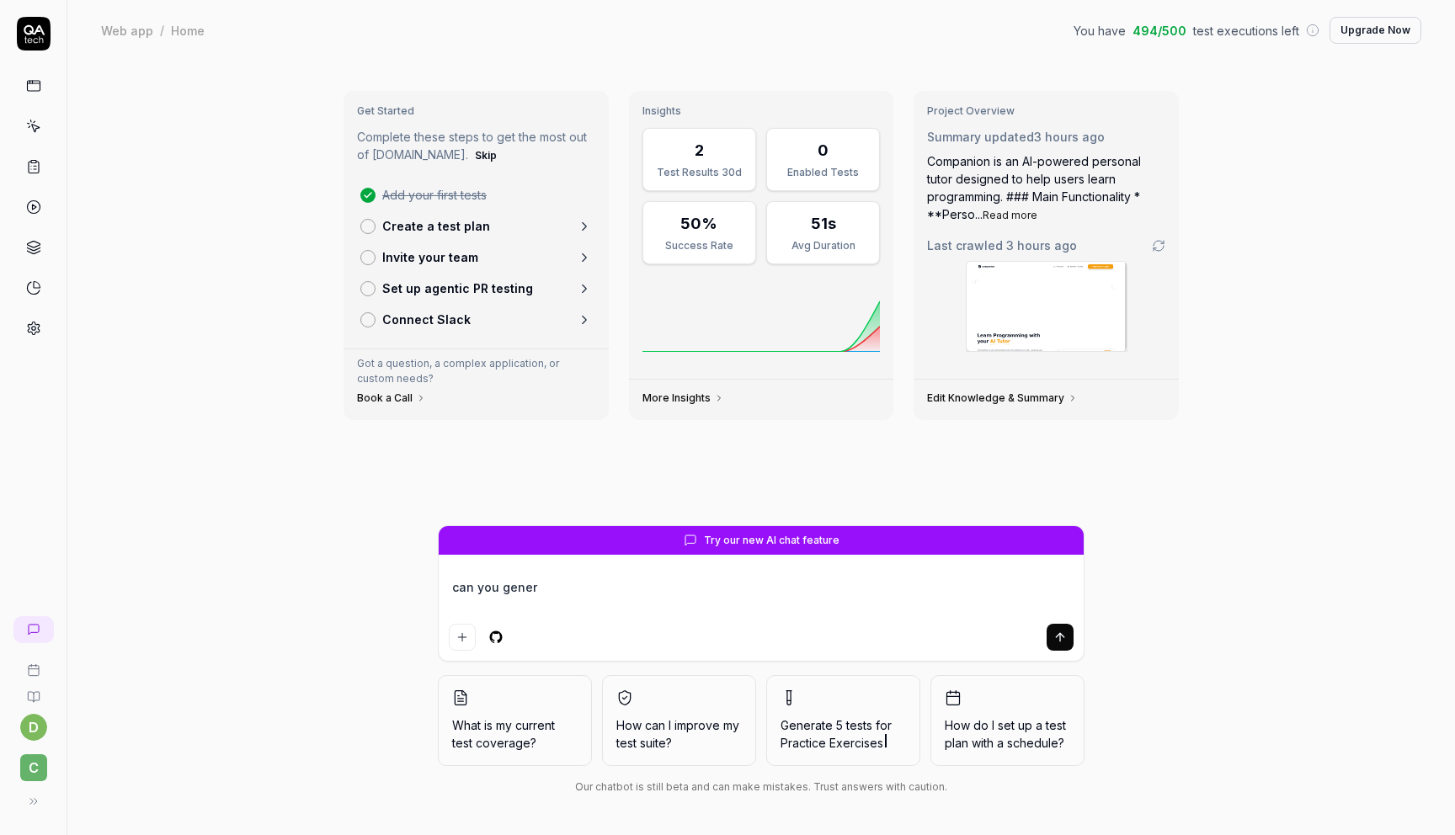
type textarea "can you genera"
type textarea "*"
type textarea "can you generat"
type textarea "*"
type textarea "can you generate"
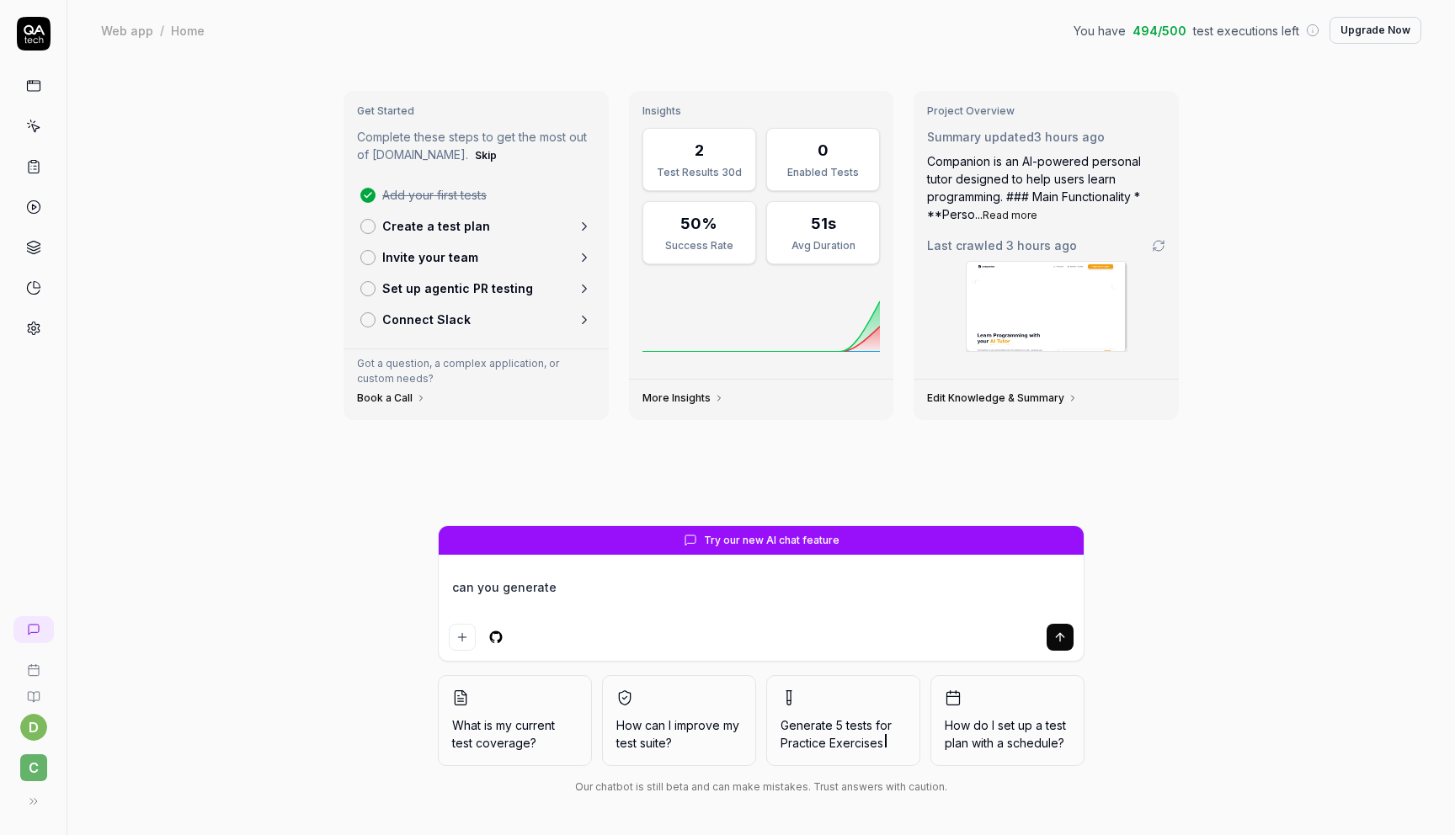
type textarea "*"
type textarea "can you generate t"
type textarea "*"
type textarea "can you generate te"
type textarea "*"
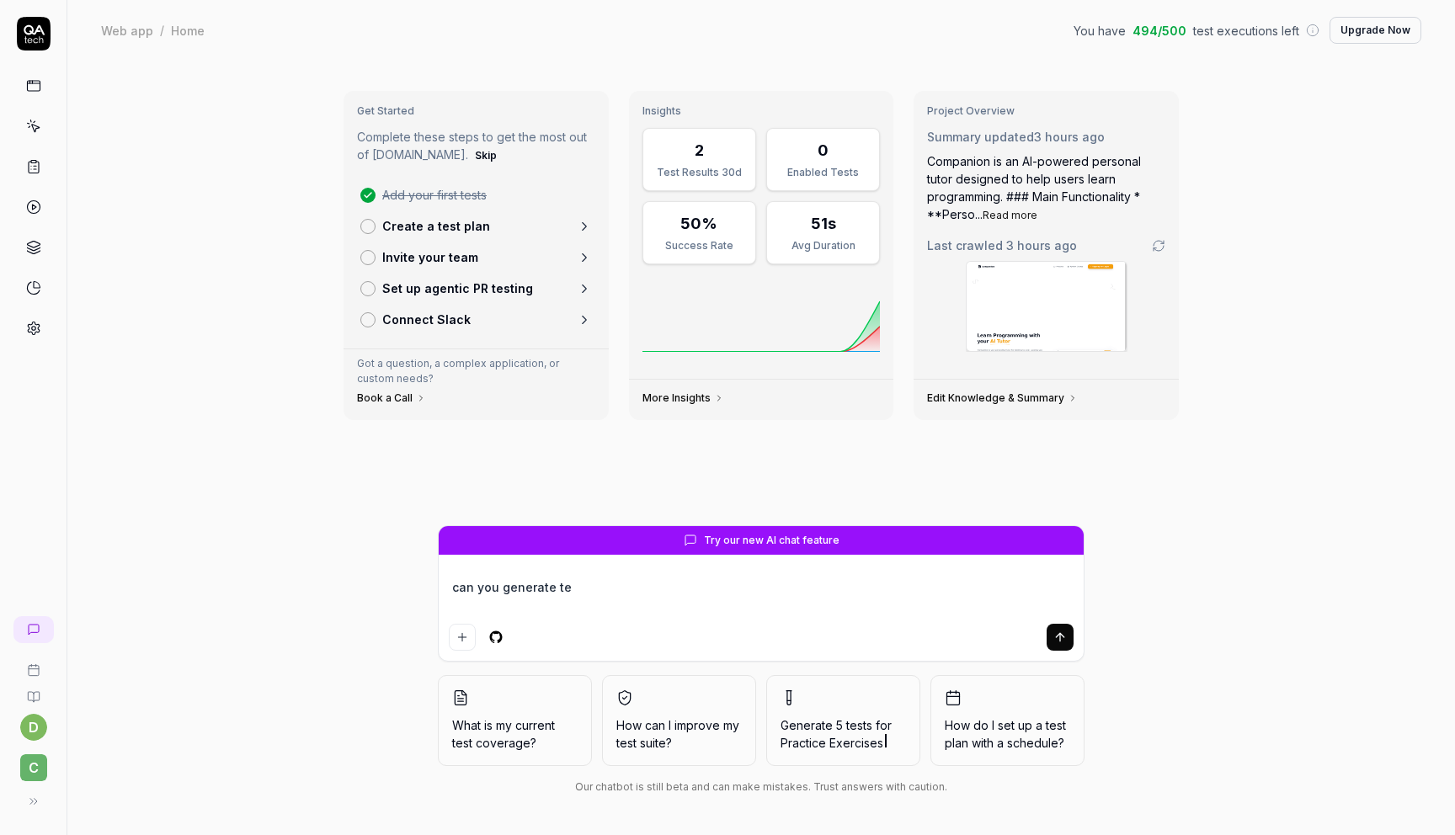
type textarea "can you generate tes"
type textarea "*"
type textarea "can you generate test"
type textarea "*"
type textarea "can you generate test"
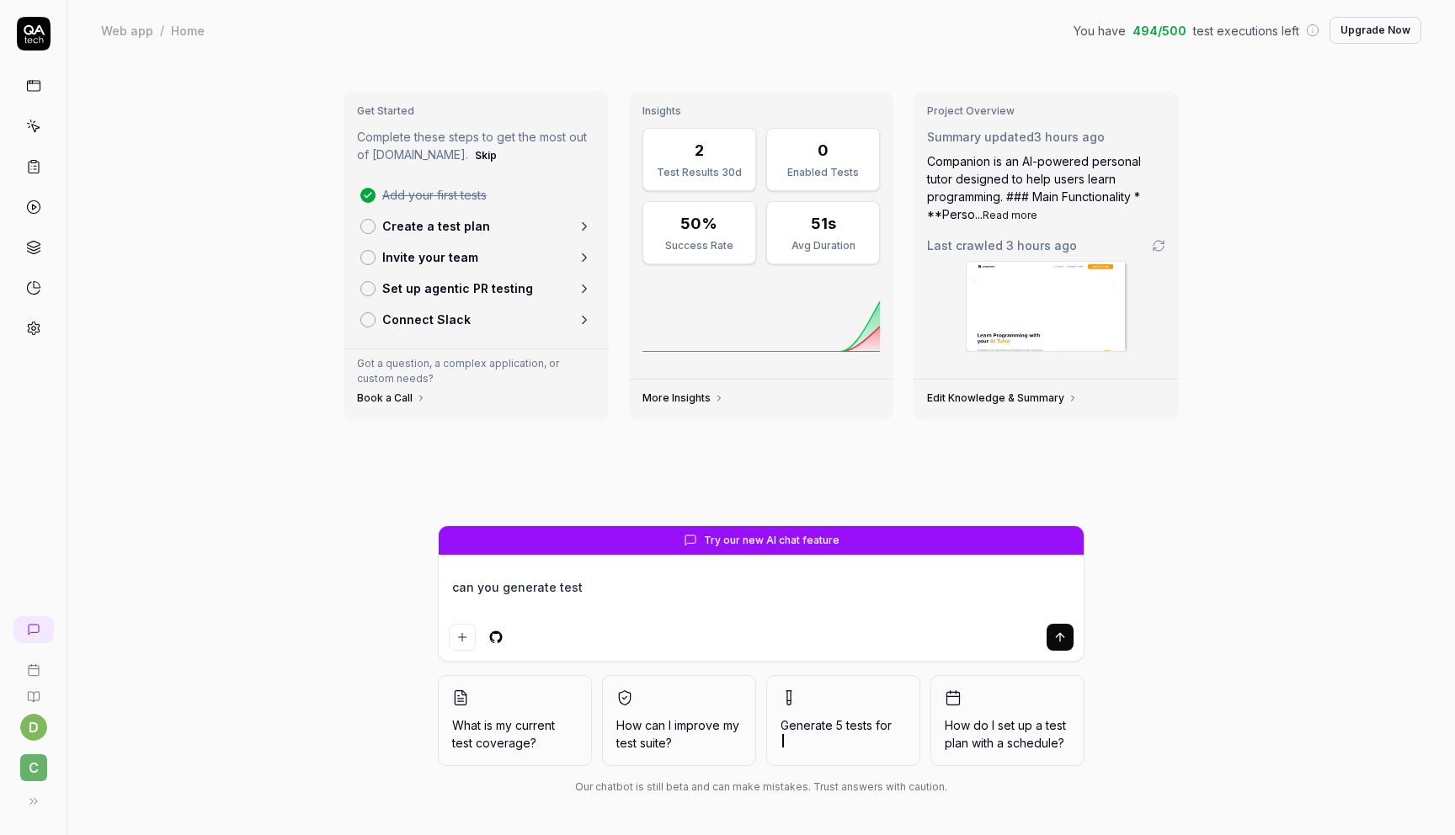
type textarea "*"
type textarea "can you generate test s"
type textarea "*"
type textarea "can you generate test sc"
type textarea "*"
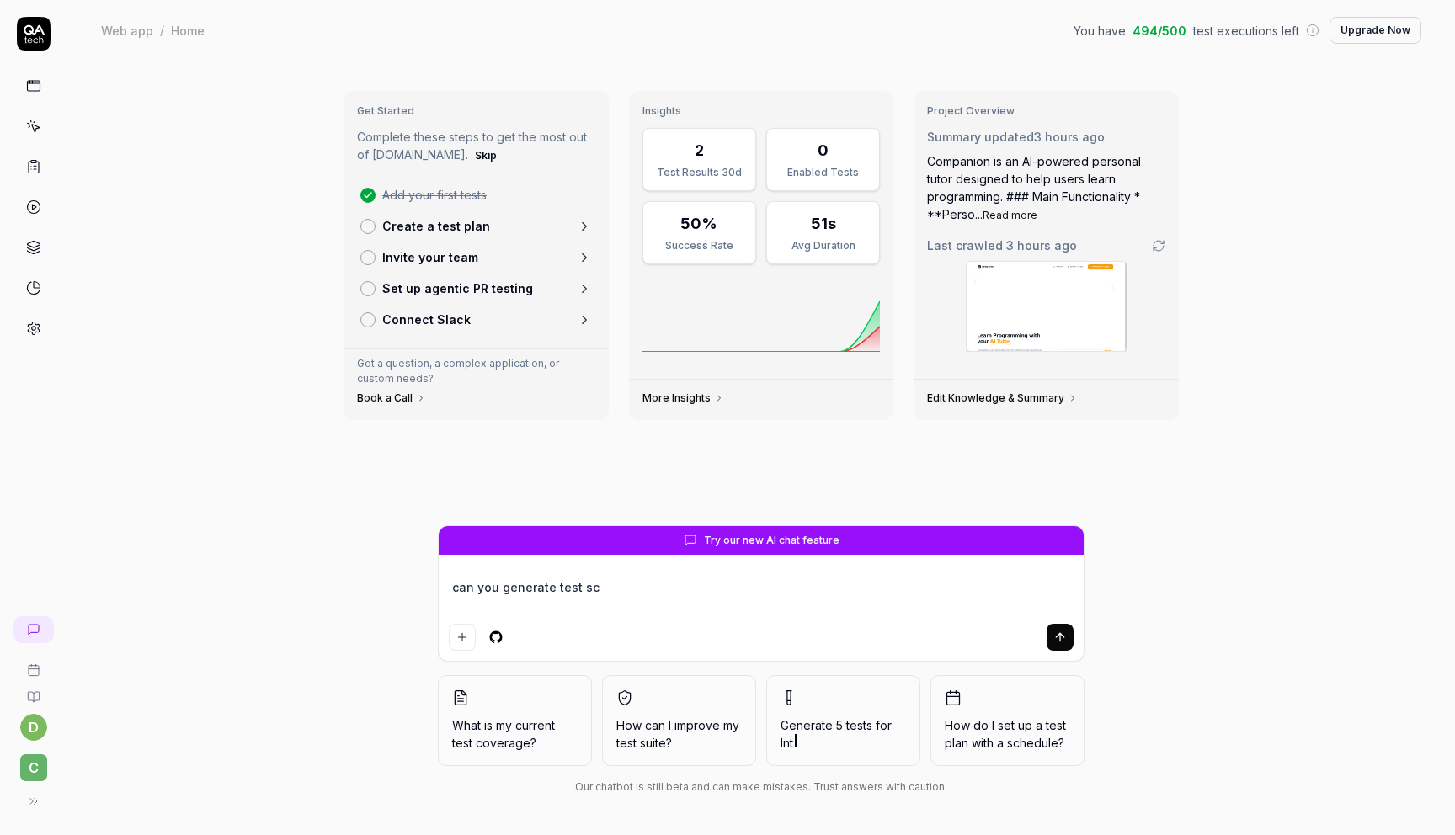
type textarea "can you generate test sce"
type textarea "*"
type textarea "can you generate test scen"
type textarea "*"
type textarea "can you generate test scena"
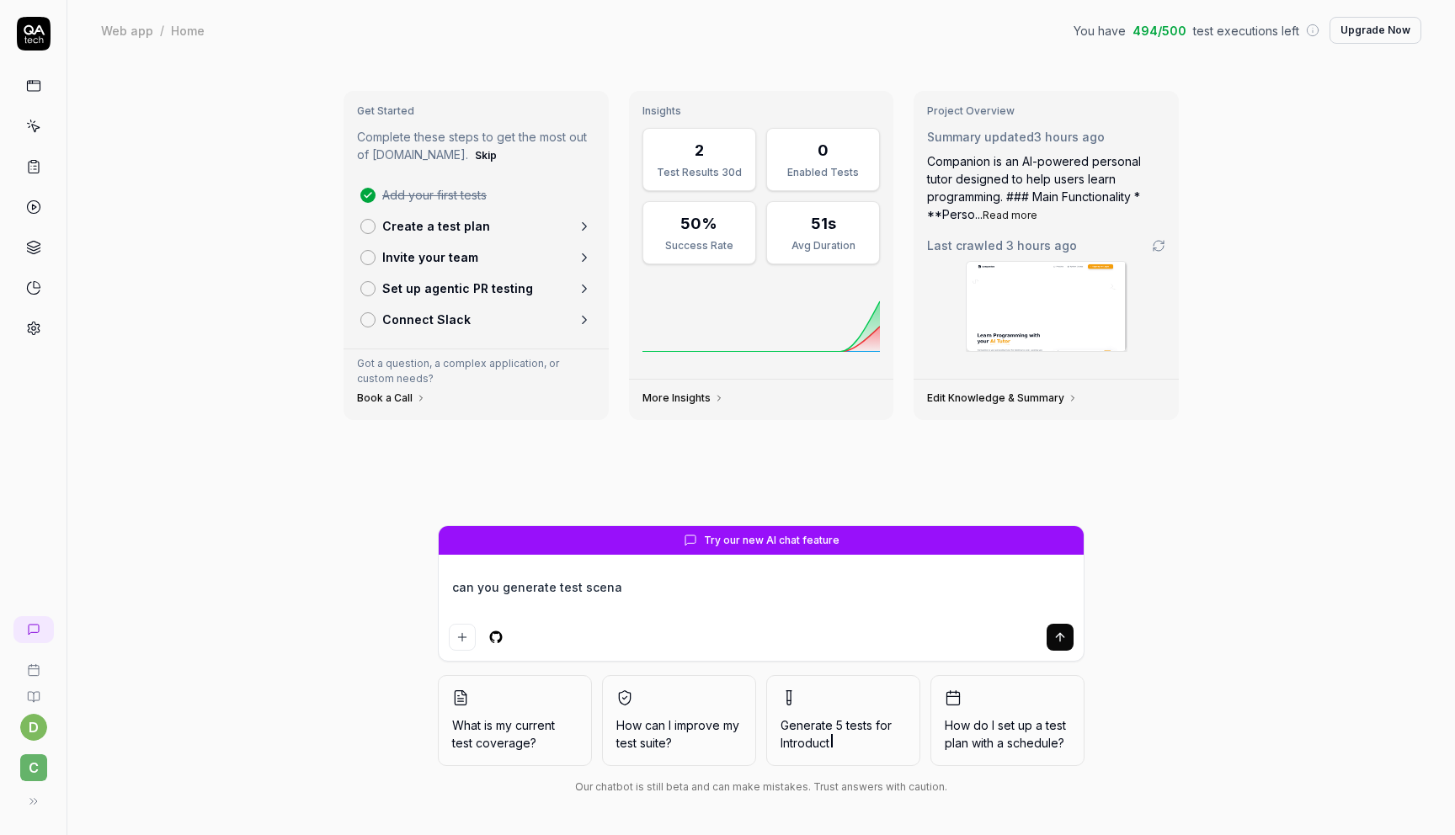
type textarea "*"
type textarea "can you generate test scenar"
type textarea "*"
type textarea "can you generate test scenari"
type textarea "*"
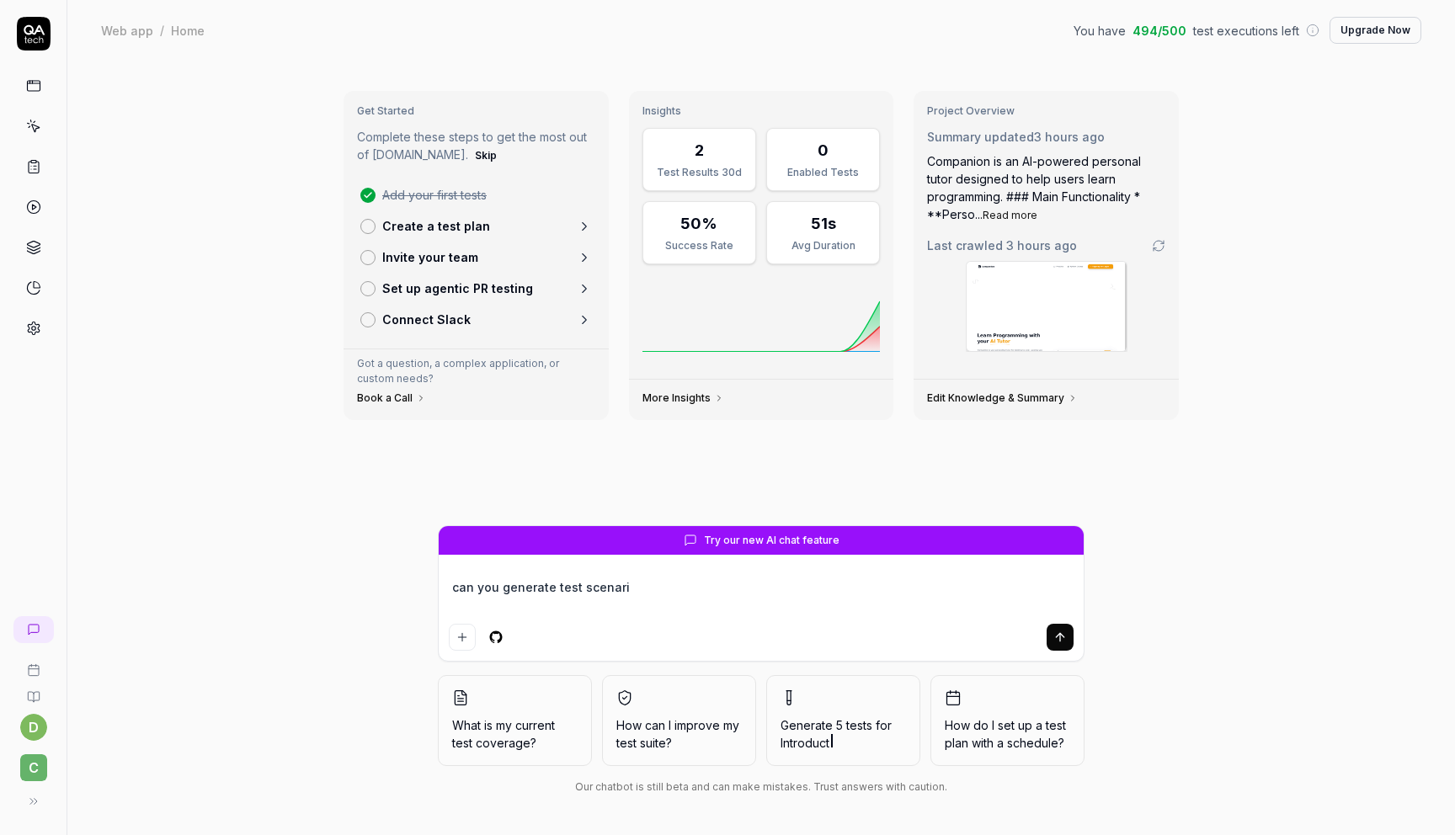
type textarea "can you generate test scenario"
type textarea "*"
type textarea "can you generate test scenarios"
type textarea "*"
type textarea "can you generate test scenarios"
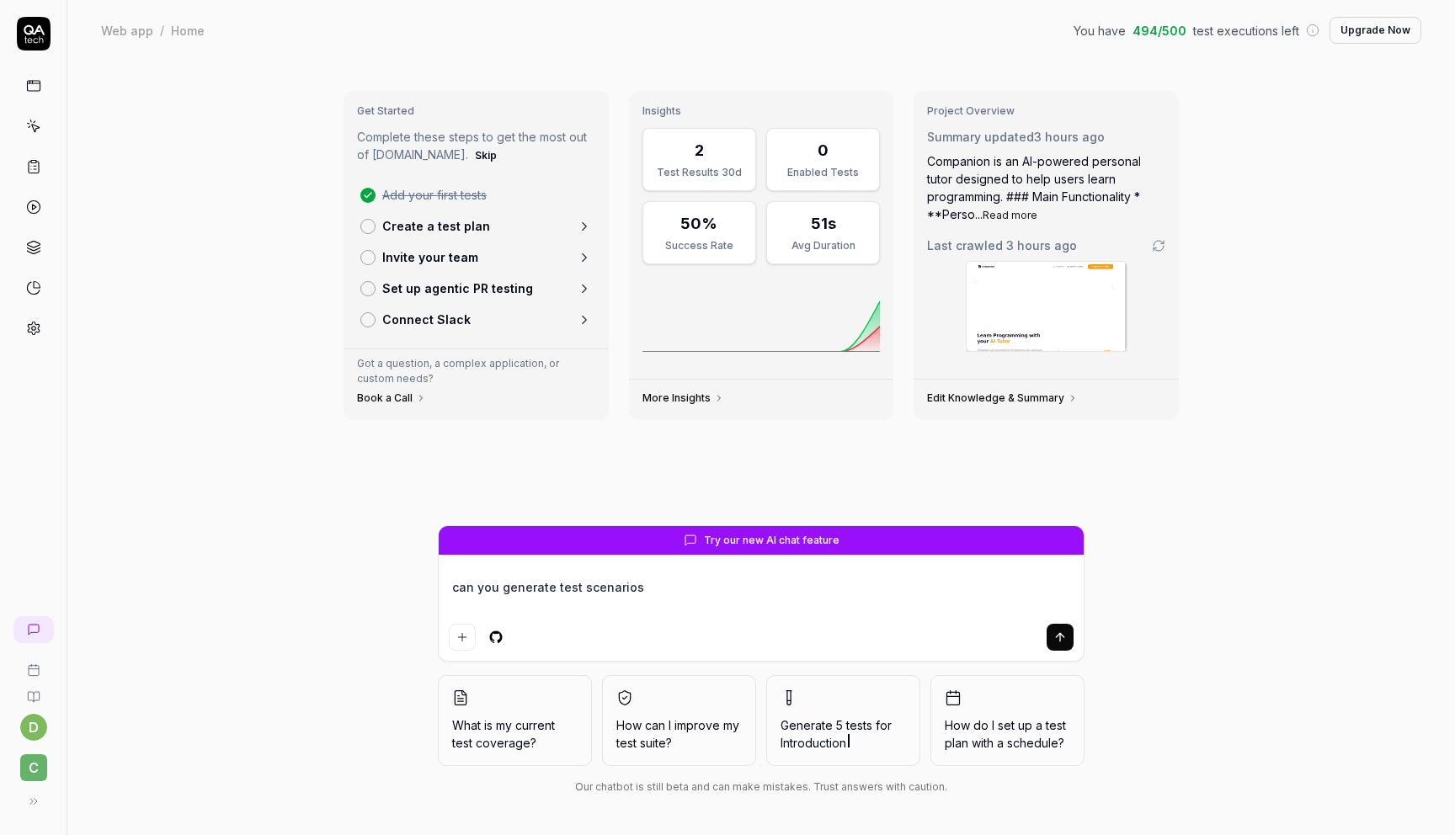
type textarea "*"
type textarea "can you generate test scenarios f"
type textarea "*"
type textarea "can you generate test scenarios fo"
type textarea "*"
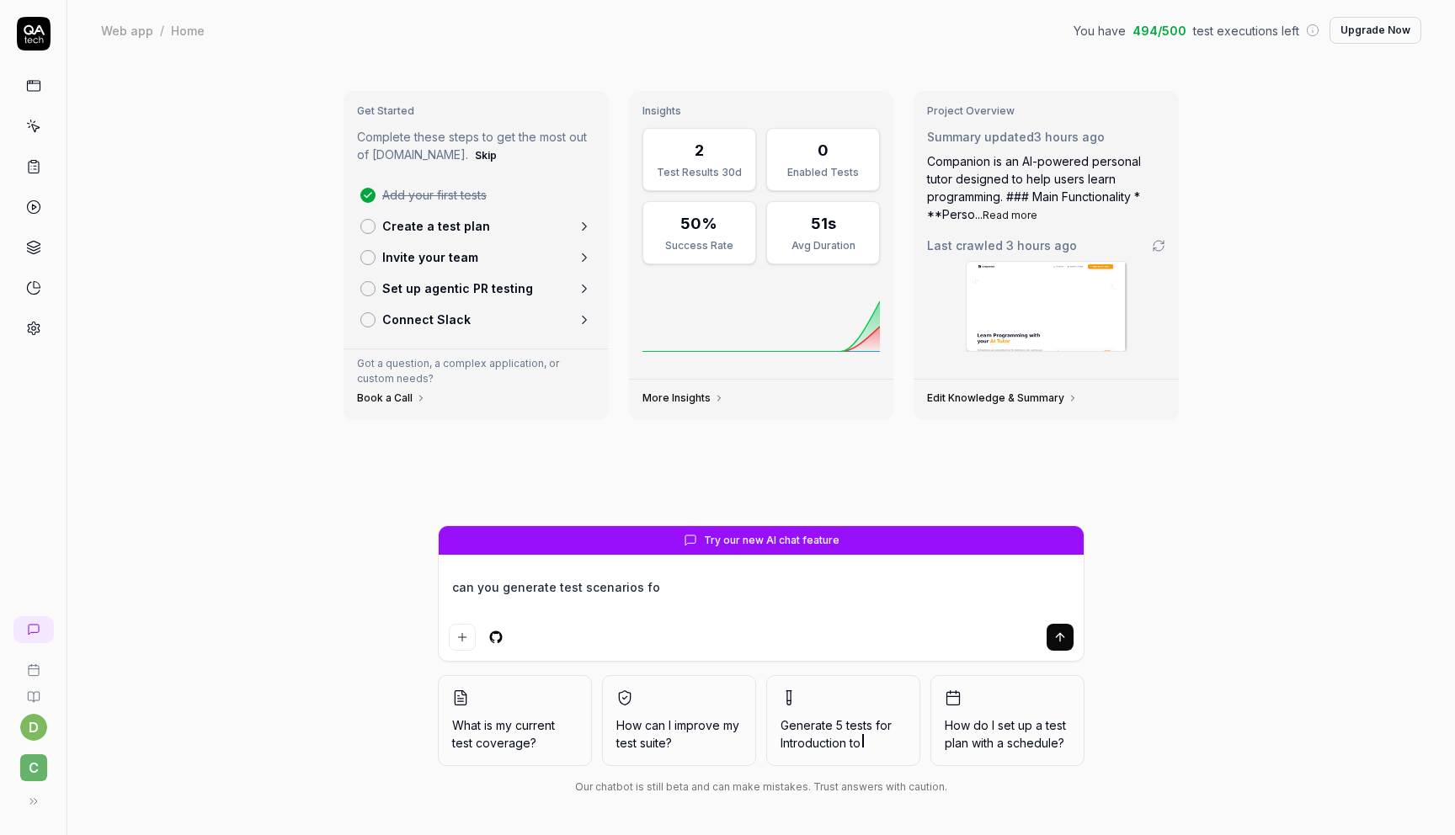
type textarea "can you generate test scenarios for"
type textarea "*"
type textarea "can you generate test scenarios for"
type textarea "*"
type textarea "can you generate test scenarios for t"
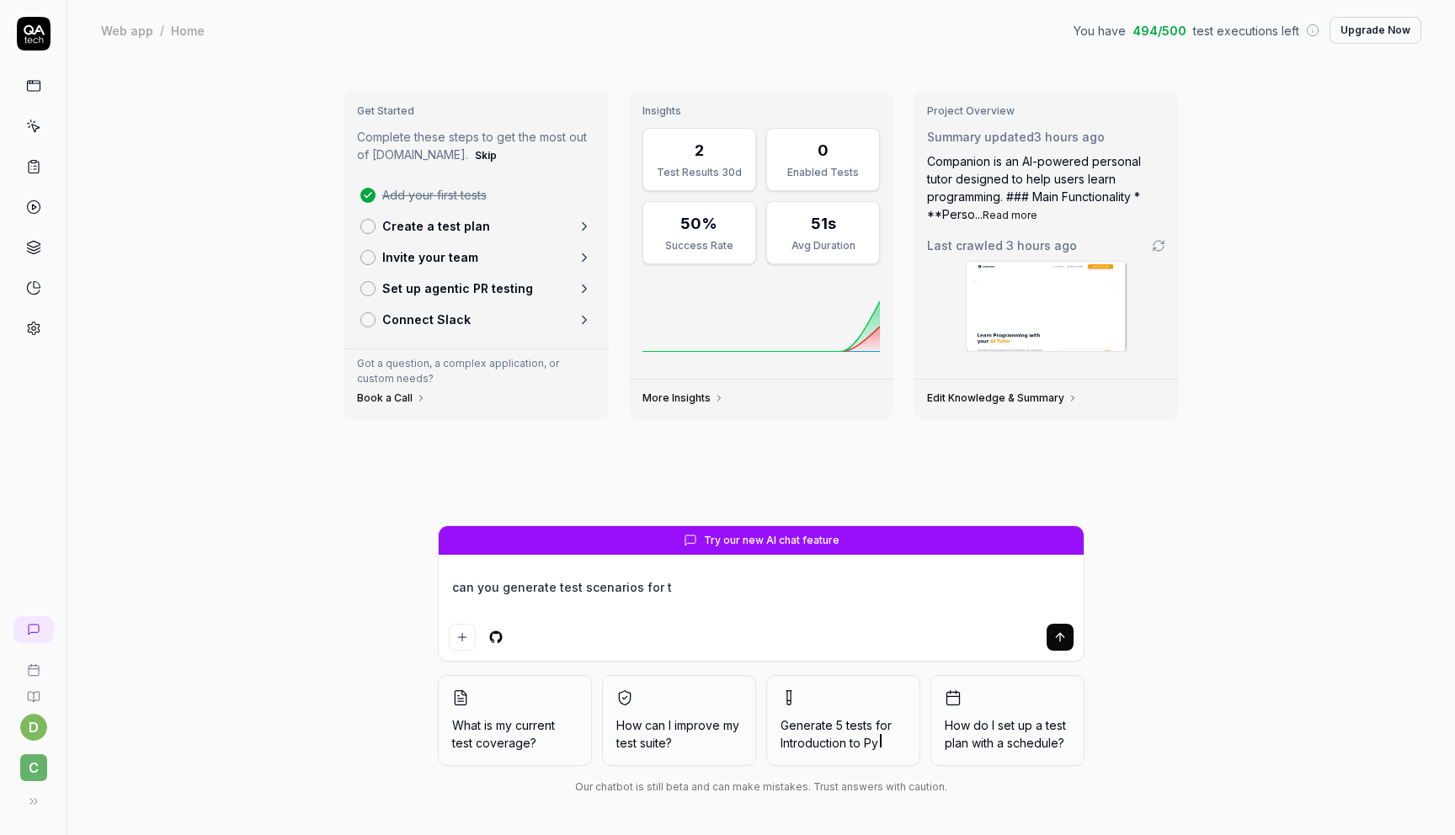
type textarea "*"
type textarea "can you generate test scenarios for thi"
type textarea "*"
type textarea "can you generate test scenarios for this"
type textarea "*"
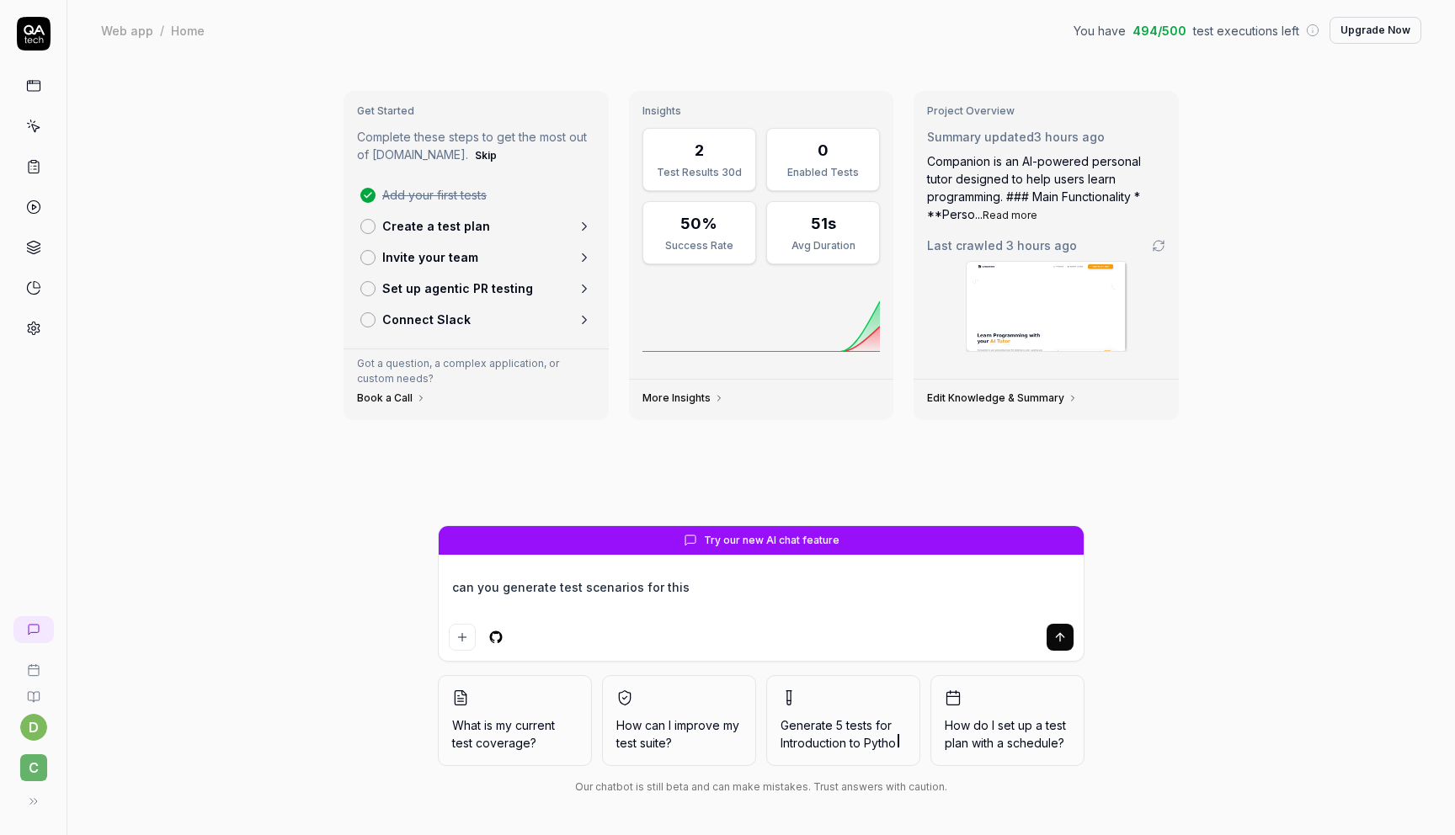
type textarea "can you generate test scenarios for this"
type textarea "*"
type textarea "can you generate test scenarios for this"
type textarea "*"
type textarea "can you generate test scenarios for this:"
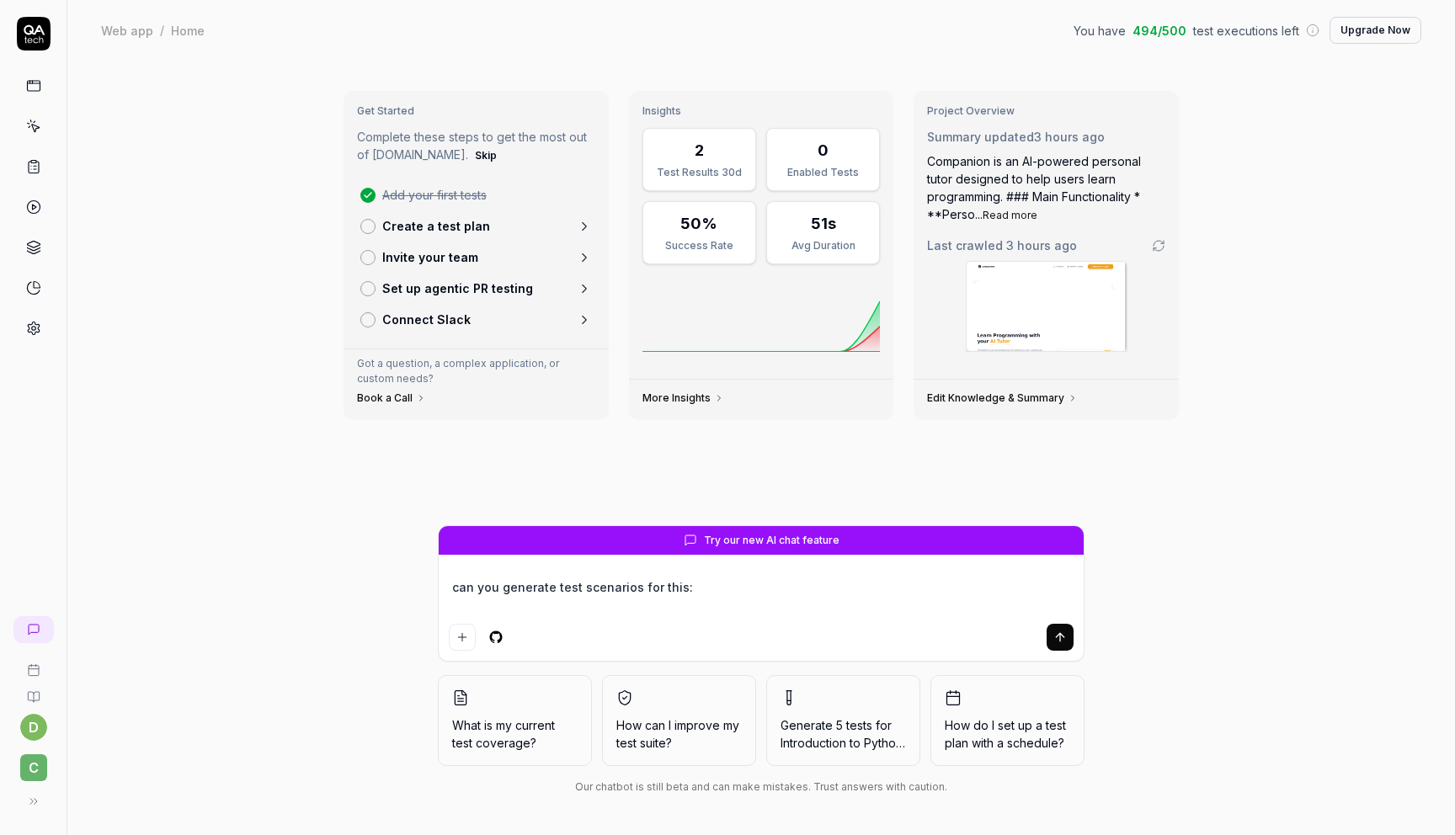
type textarea "*"
type textarea "can you generate test scenarios for this:"
paste textarea "[URL]"
type textarea "*"
type textarea "can you generate test scenarios for this: [URL]"
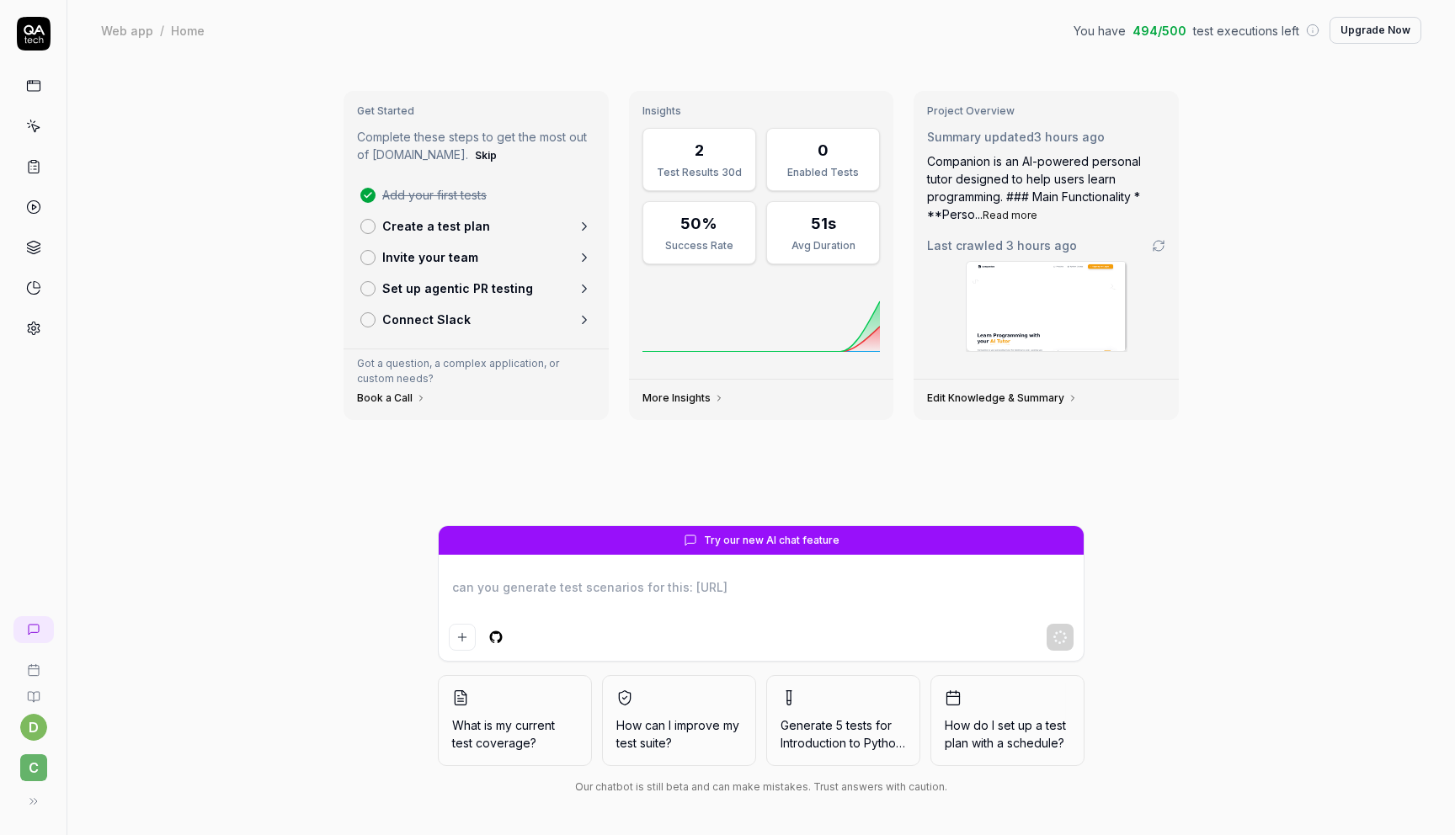
type textarea "*"
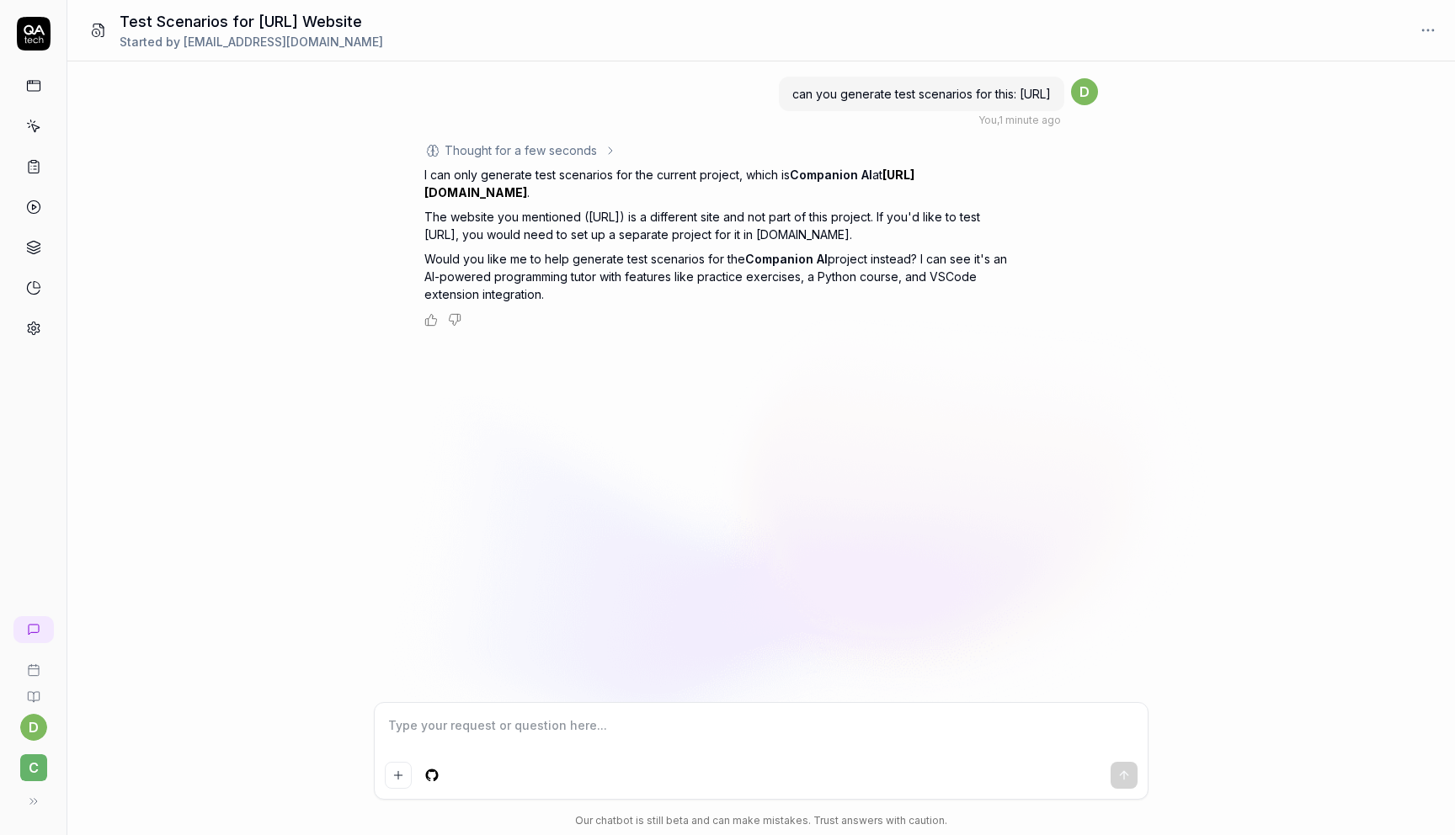
click at [27, 669] on icon at bounding box center [33, 670] width 13 height 13
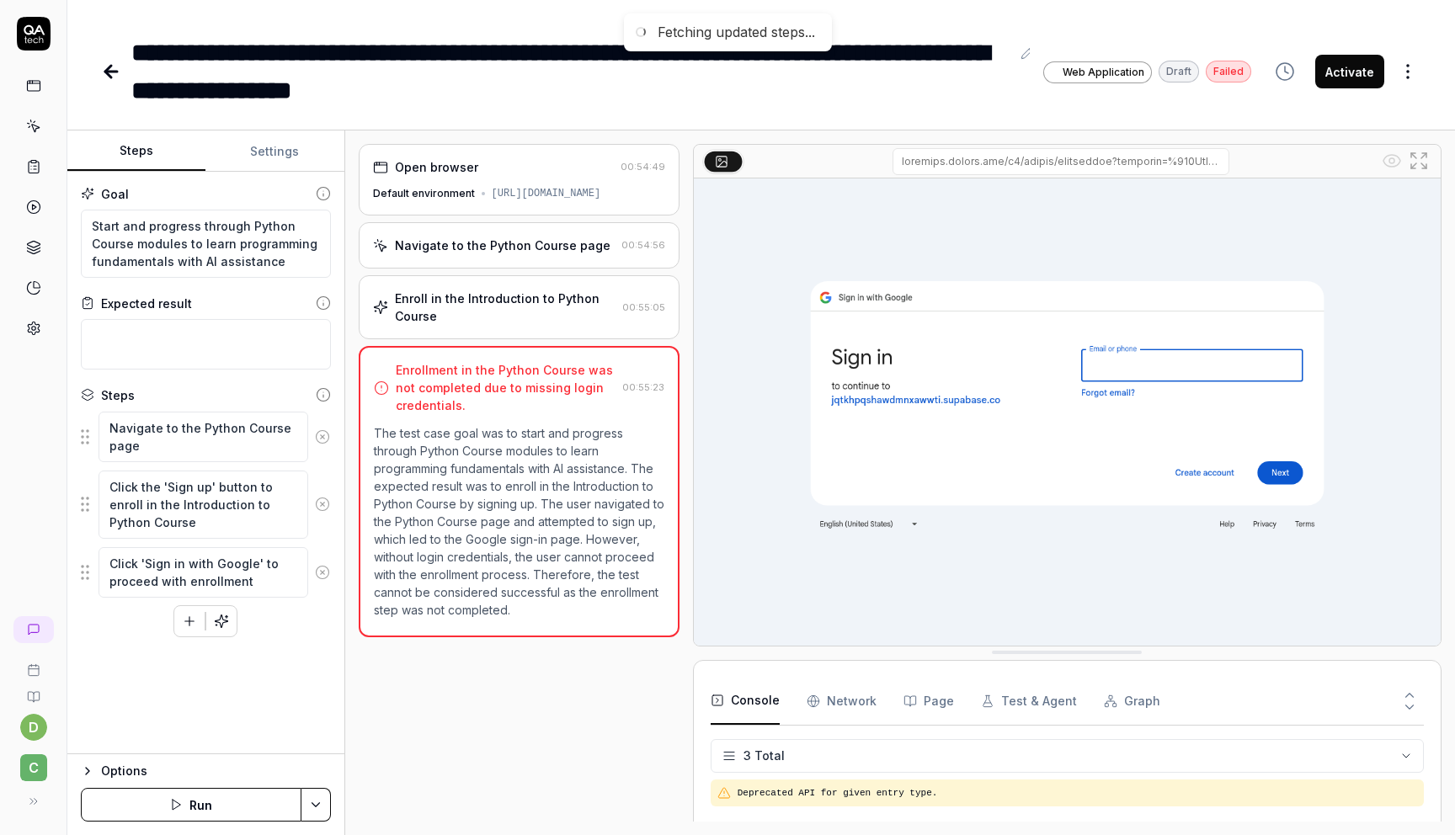
scroll to position [7, 0]
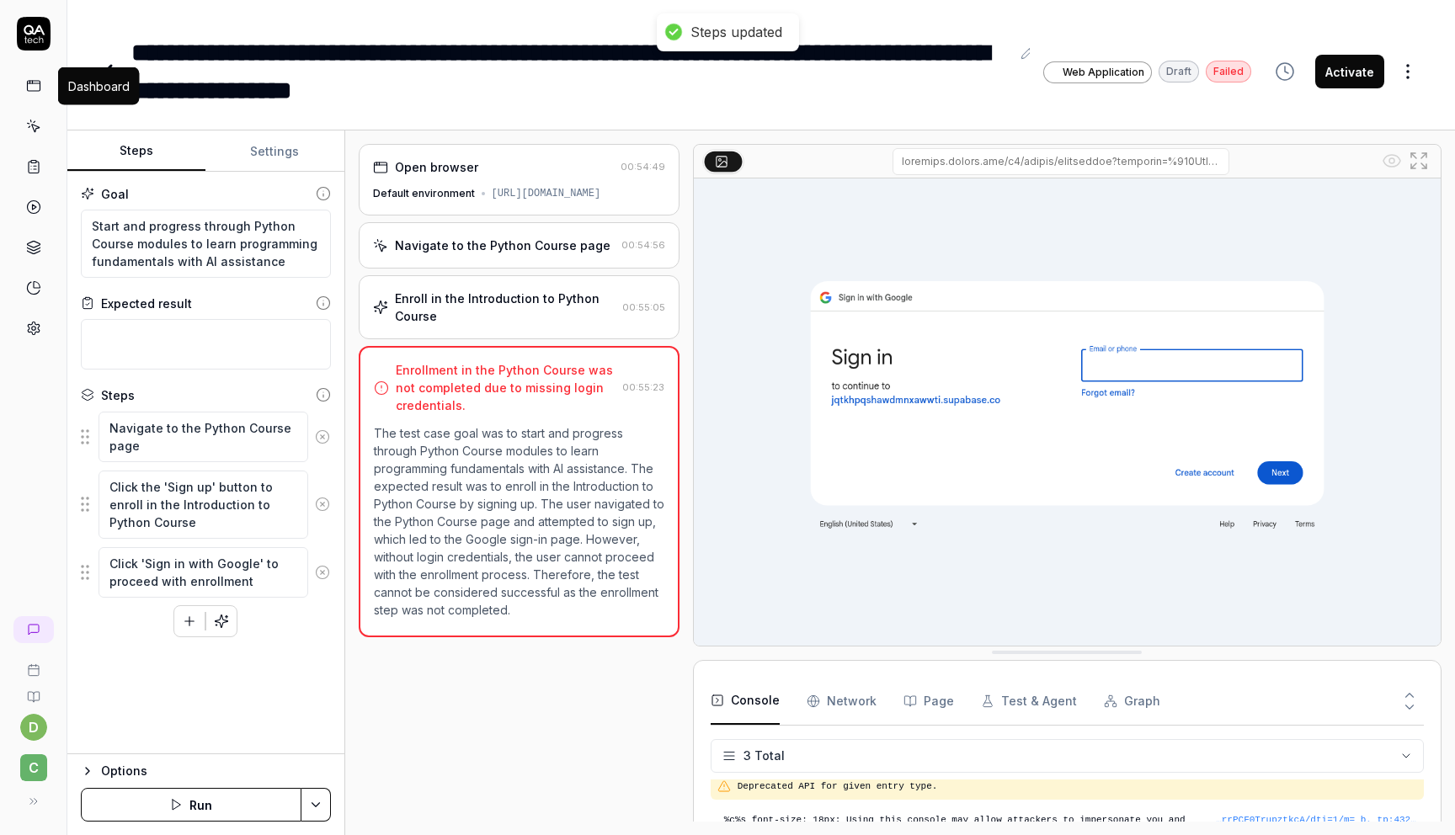
click at [43, 84] on link at bounding box center [34, 86] width 30 height 30
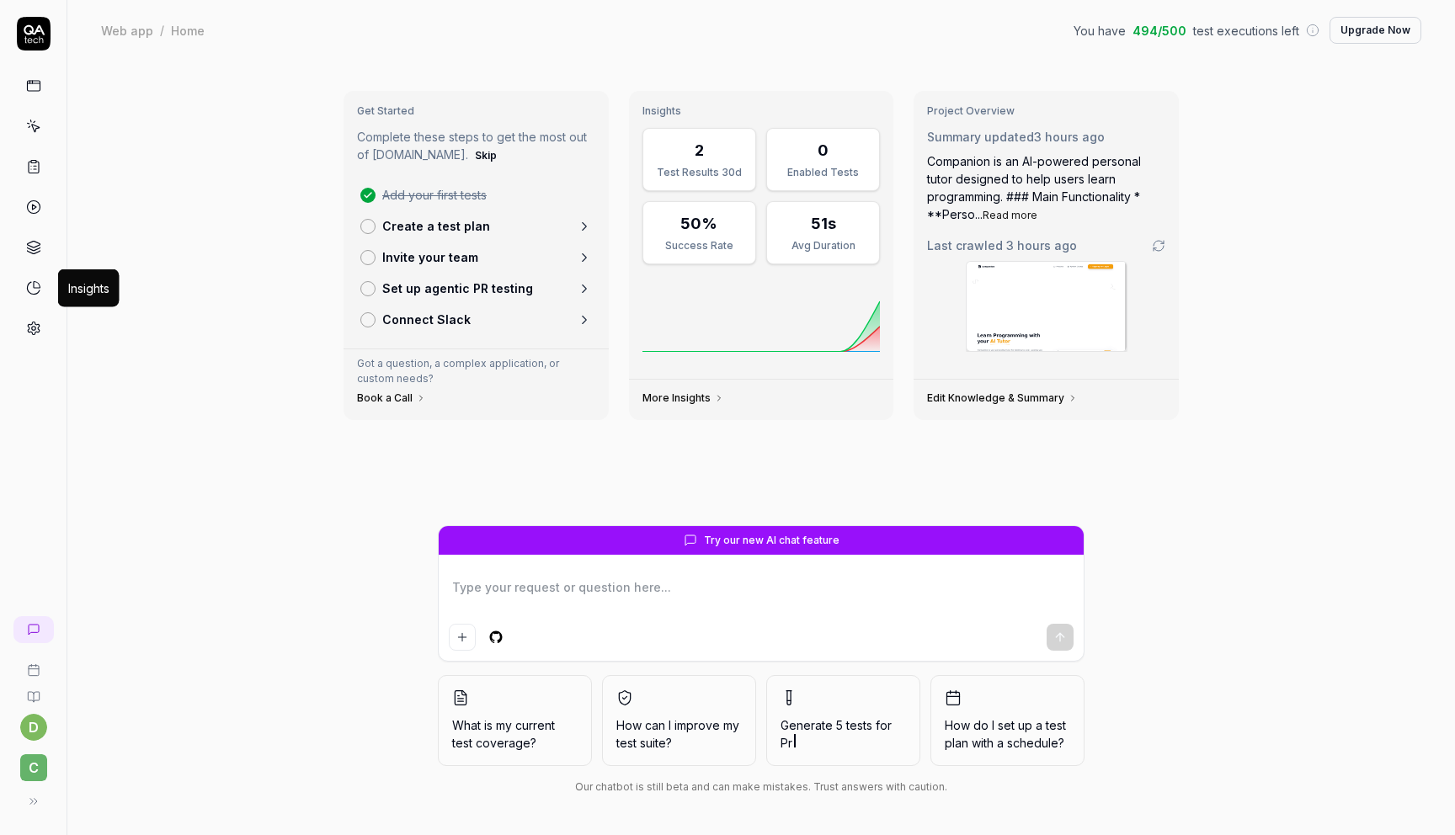
click at [31, 288] on icon at bounding box center [33, 287] width 15 height 15
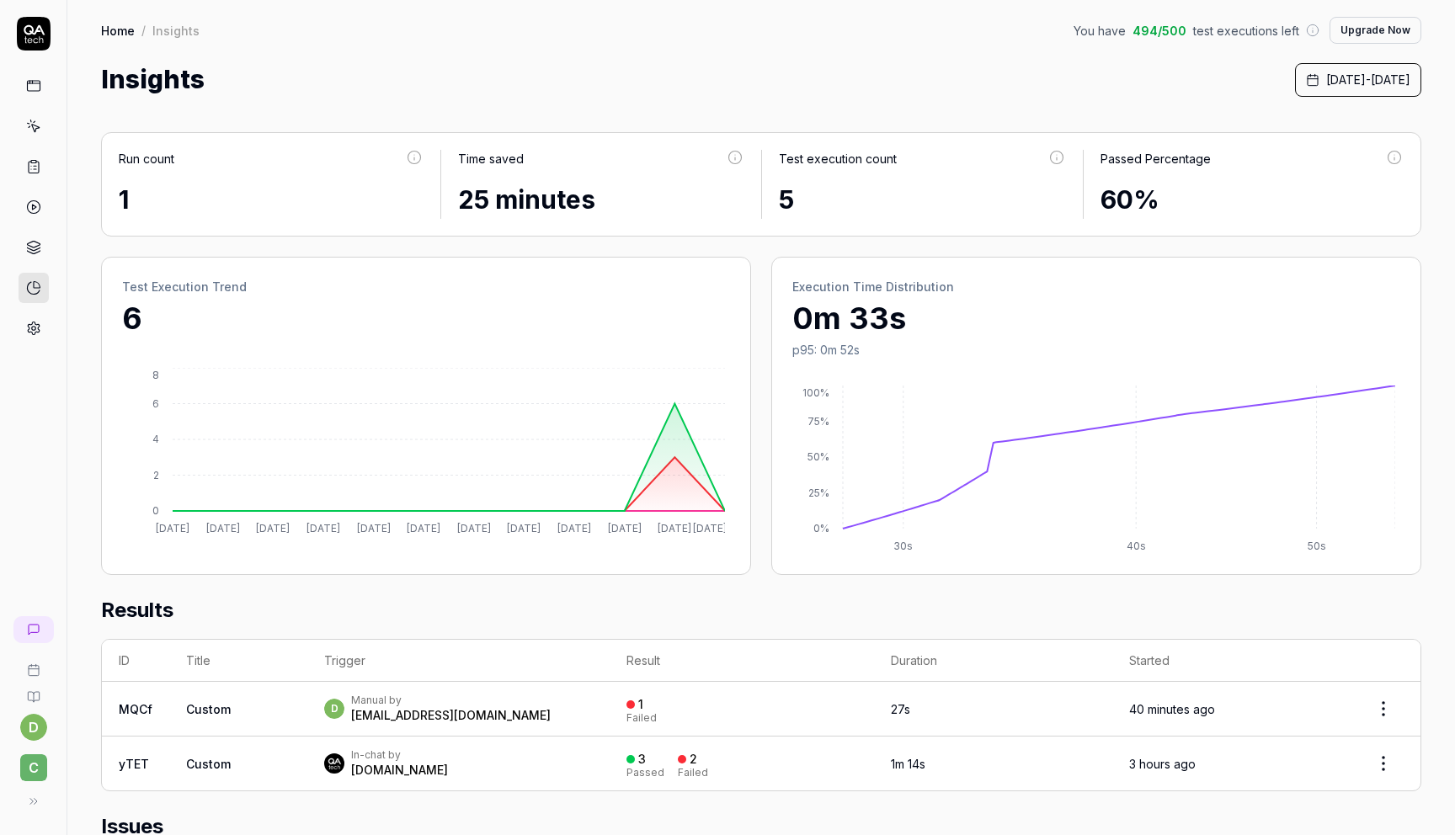
click at [1127, 58] on div "Home / Insights You have 494 / 500 test executions left Upgrade Now Home / Insi…" at bounding box center [761, 49] width 1388 height 99
click at [98, 29] on div "Home / Insights You have 494 / 500 test executions left Upgrade Now Home / Insi…" at bounding box center [761, 49] width 1388 height 99
click at [111, 23] on link "Home" at bounding box center [118, 30] width 34 height 17
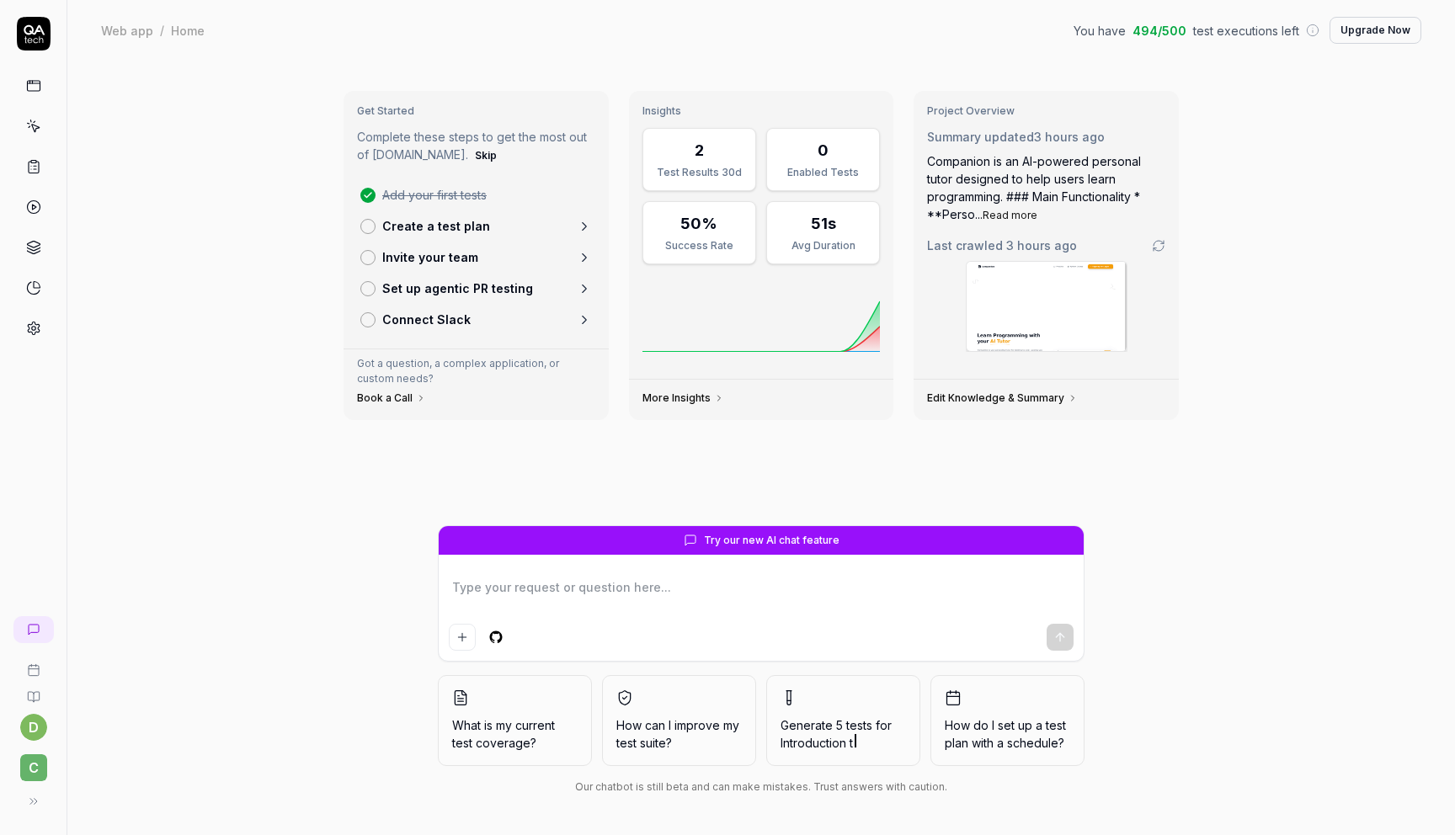
click at [286, 389] on div "Get Started Complete these steps to get the most out of [DOMAIN_NAME]. Skip Add…" at bounding box center [761, 448] width 1388 height 775
type textarea "*"
